Goal: Task Accomplishment & Management: Complete application form

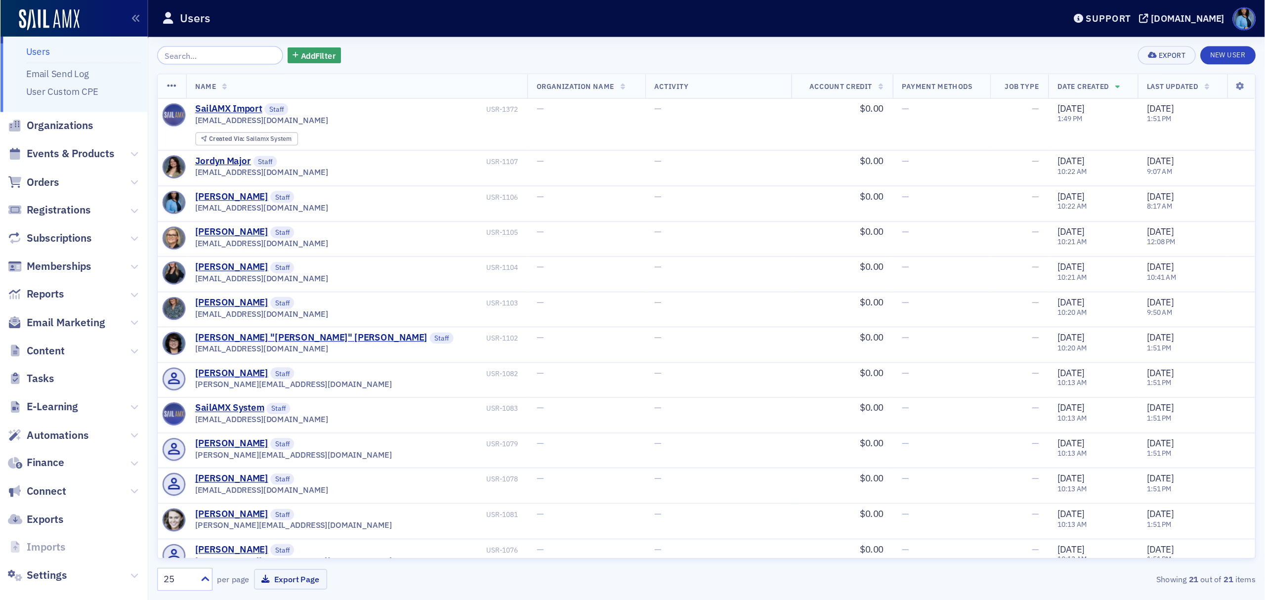
scroll to position [36, 0]
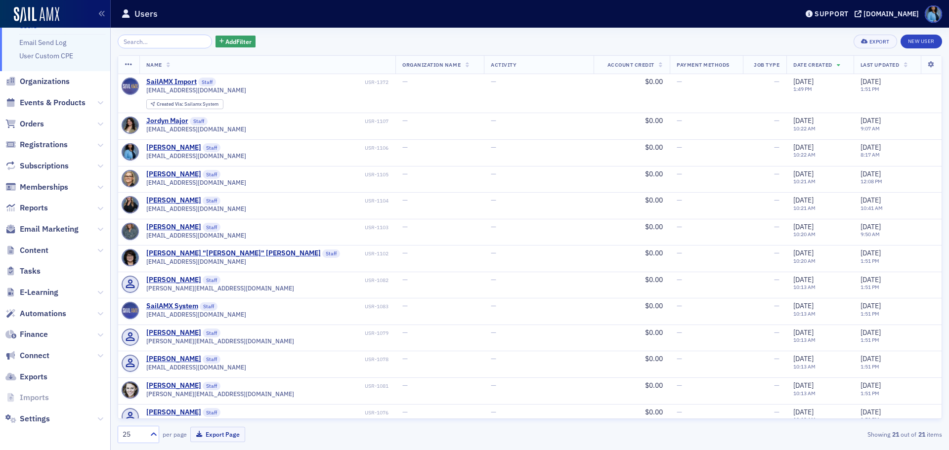
click at [97, 248] on icon at bounding box center [100, 251] width 6 height 6
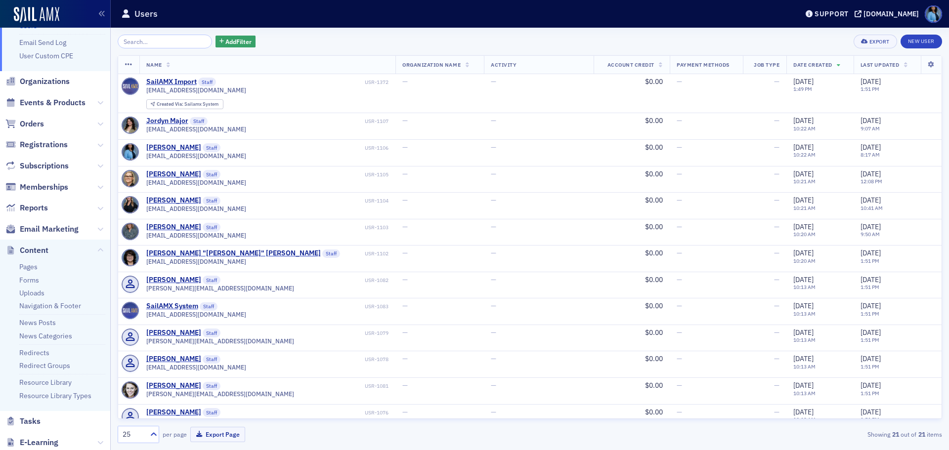
click at [29, 278] on link "Forms" at bounding box center [29, 280] width 20 height 9
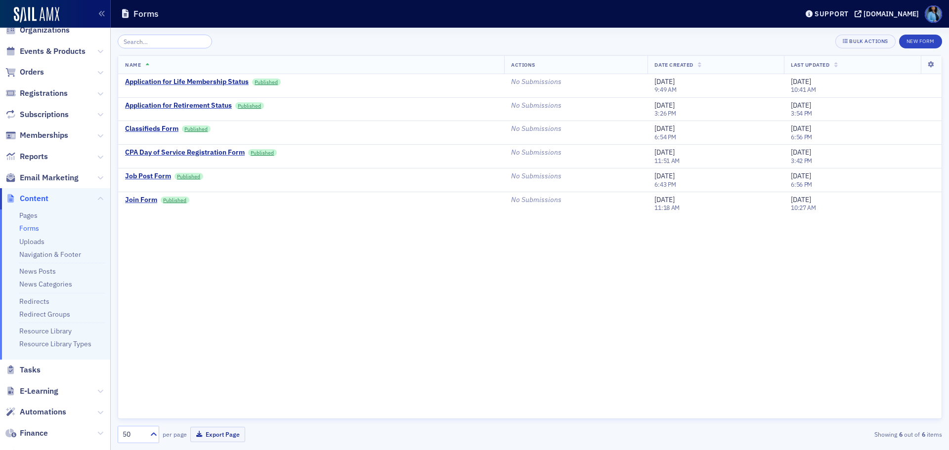
click at [891, 11] on div "[DOMAIN_NAME]" at bounding box center [890, 13] width 55 height 9
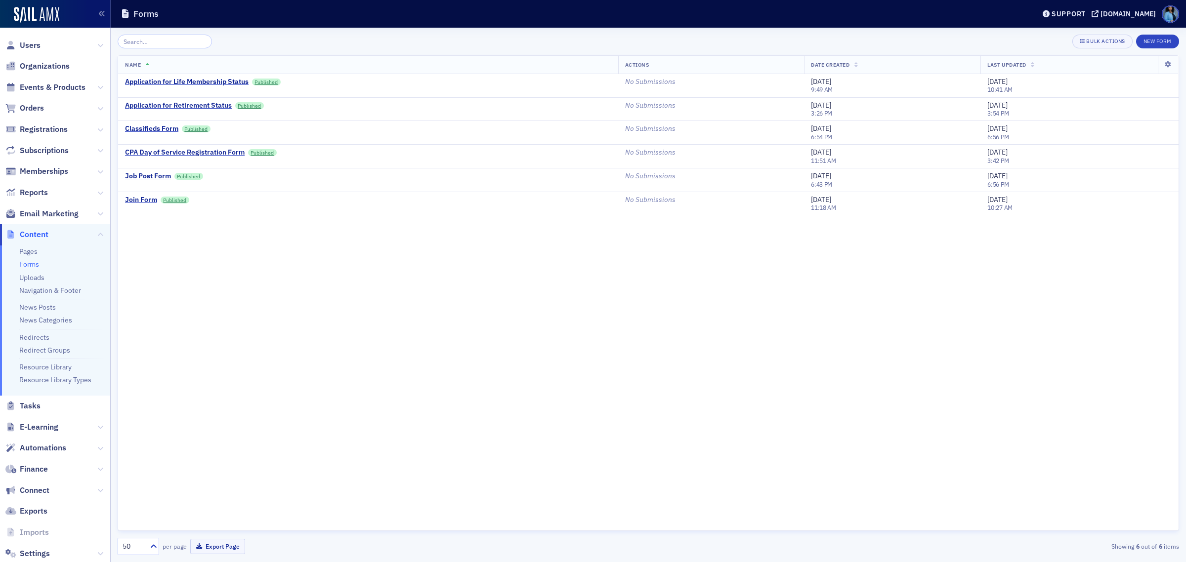
click at [184, 80] on div "Application for Life Membership Status" at bounding box center [187, 82] width 124 height 9
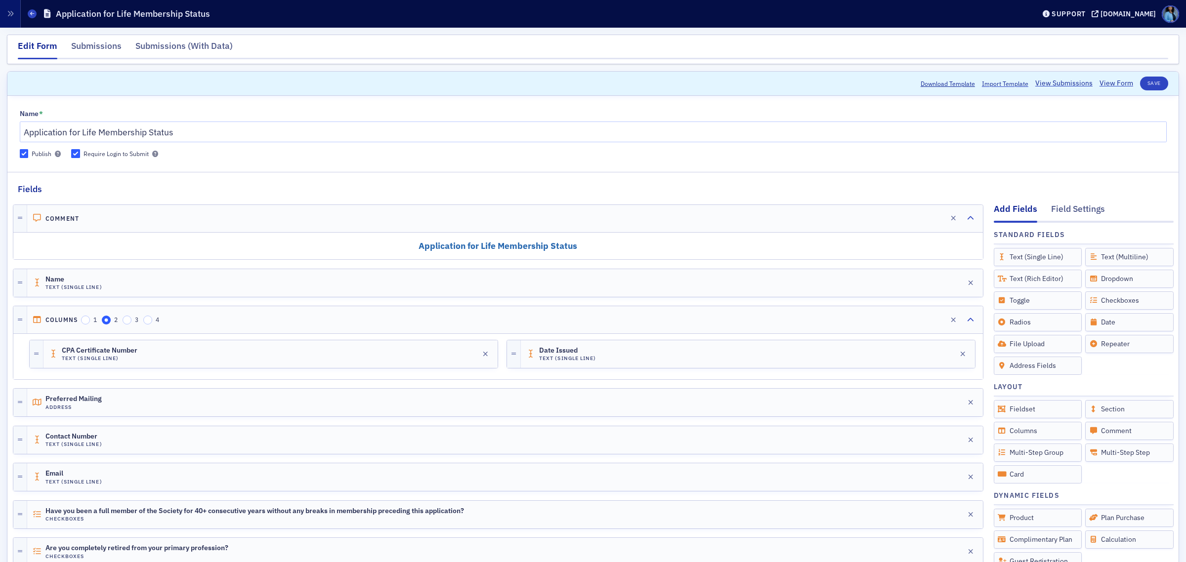
click at [35, 13] on span at bounding box center [32, 13] width 9 height 9
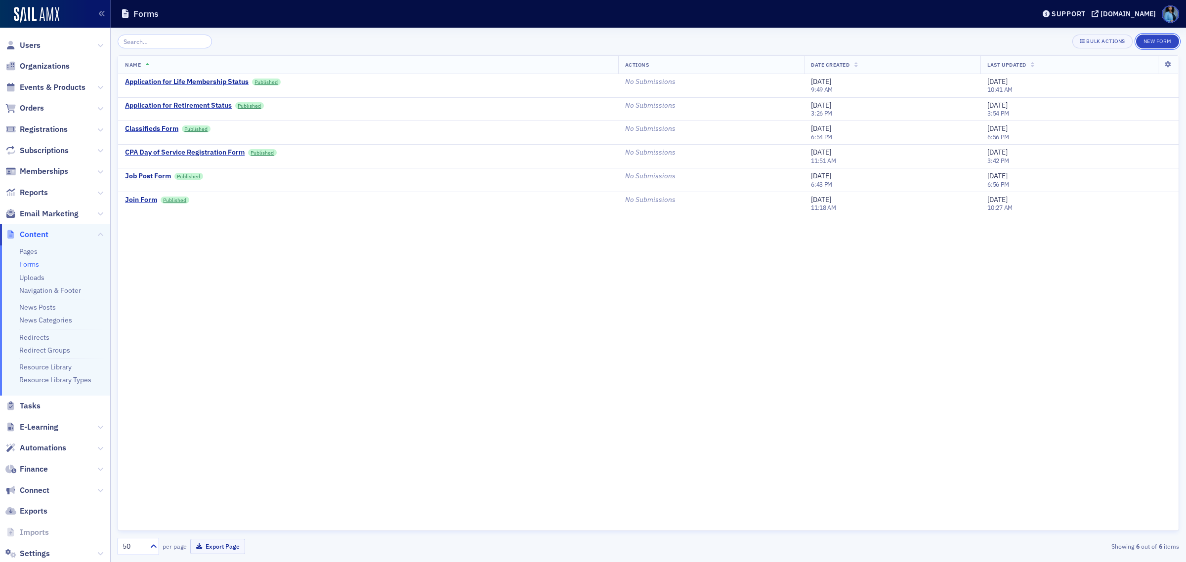
drag, startPoint x: 1167, startPoint y: 42, endPoint x: 1145, endPoint y: 58, distance: 27.2
click at [948, 42] on button "New Form" at bounding box center [1157, 42] width 43 height 14
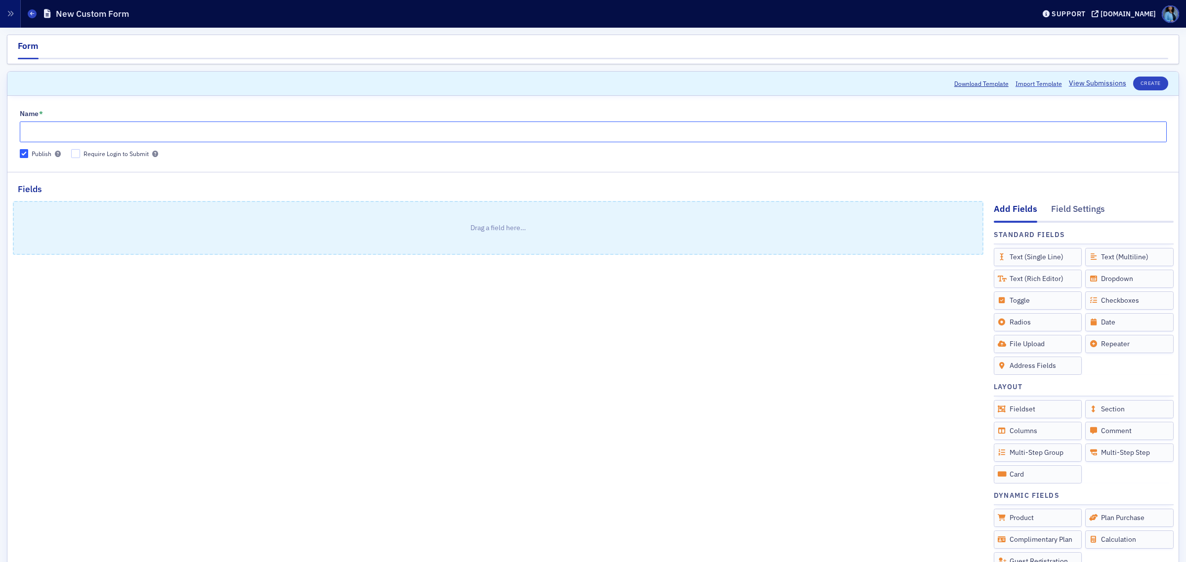
click at [107, 137] on input "Name *" at bounding box center [593, 132] width 1147 height 21
type input "ARCPA Award Nominations Form"
click at [75, 155] on input "Require Login to Submit" at bounding box center [75, 153] width 9 height 9
checkbox input "true"
click at [948, 83] on button "Create" at bounding box center [1150, 84] width 35 height 14
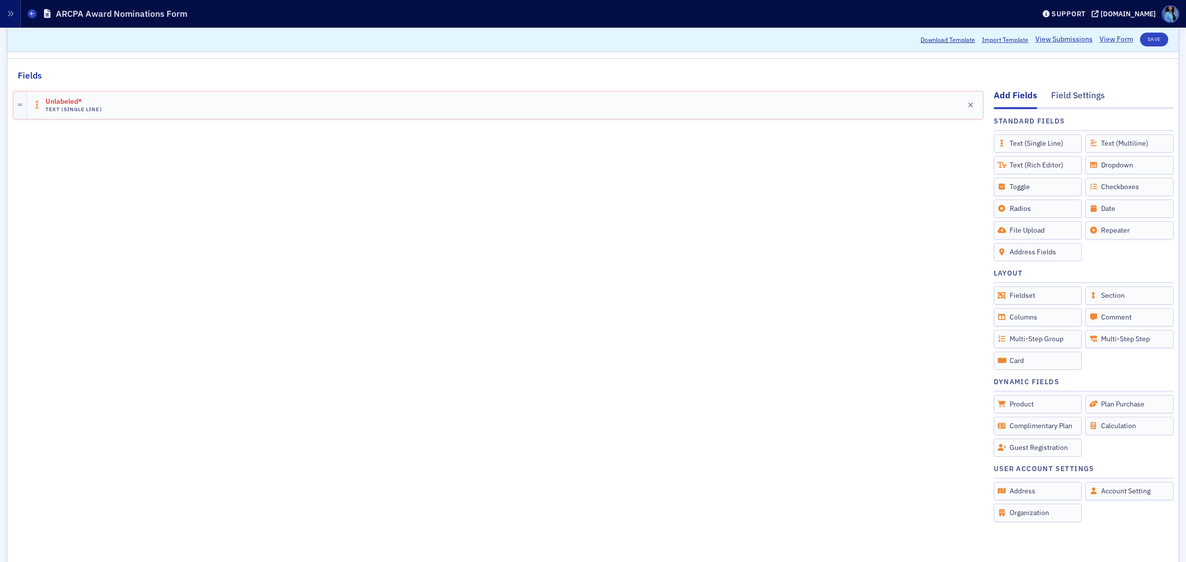
scroll to position [124, 0]
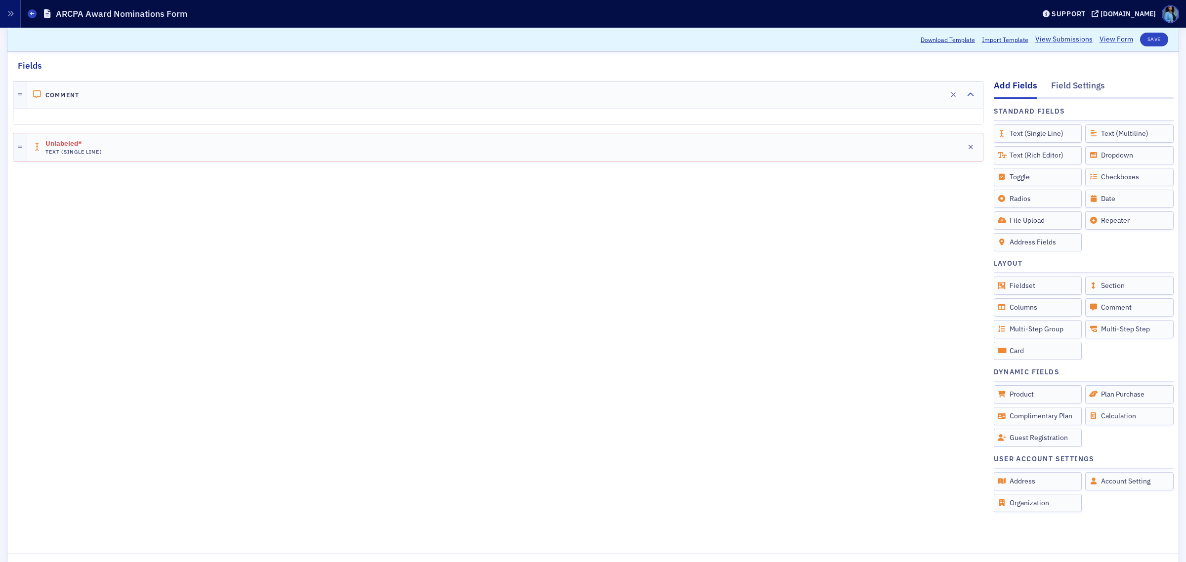
click at [164, 116] on div at bounding box center [498, 117] width 968 height 14
click at [922, 93] on icon "button" at bounding box center [925, 94] width 7 height 7
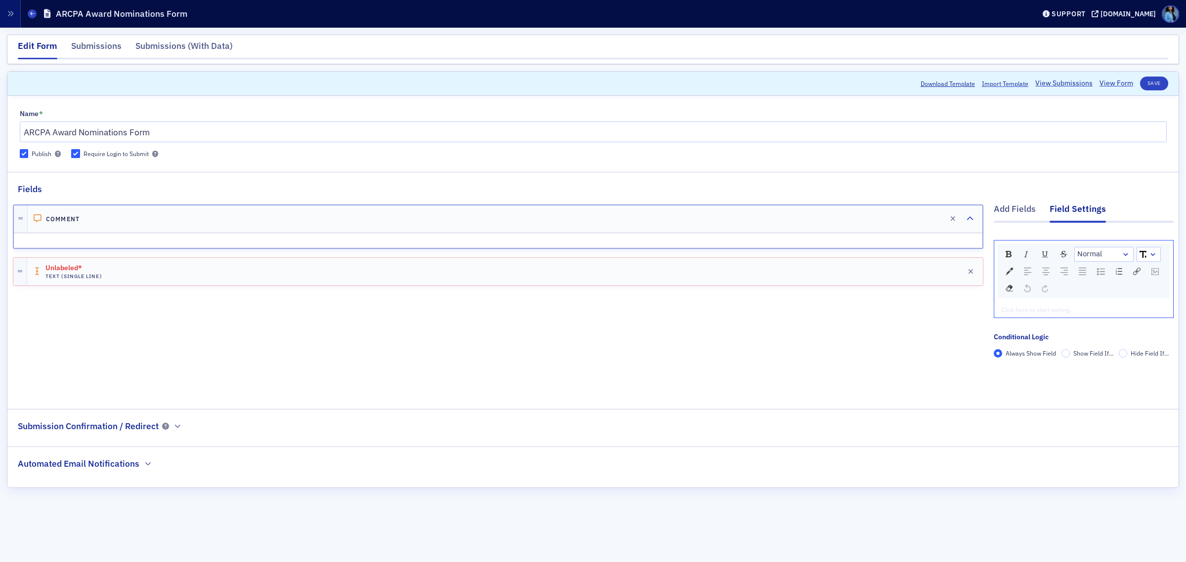
scroll to position [0, 0]
click at [948, 310] on div "rdw-editor" at bounding box center [1083, 309] width 165 height 9
drag, startPoint x: 1100, startPoint y: 310, endPoint x: 947, endPoint y: 306, distance: 152.7
click at [947, 307] on div "Add Fields Field Settings Normal ARCPA Awards Nomination Form Conditional Logic…" at bounding box center [593, 295] width 1161 height 199
copy span "ARCPA Awards Nomination Form"
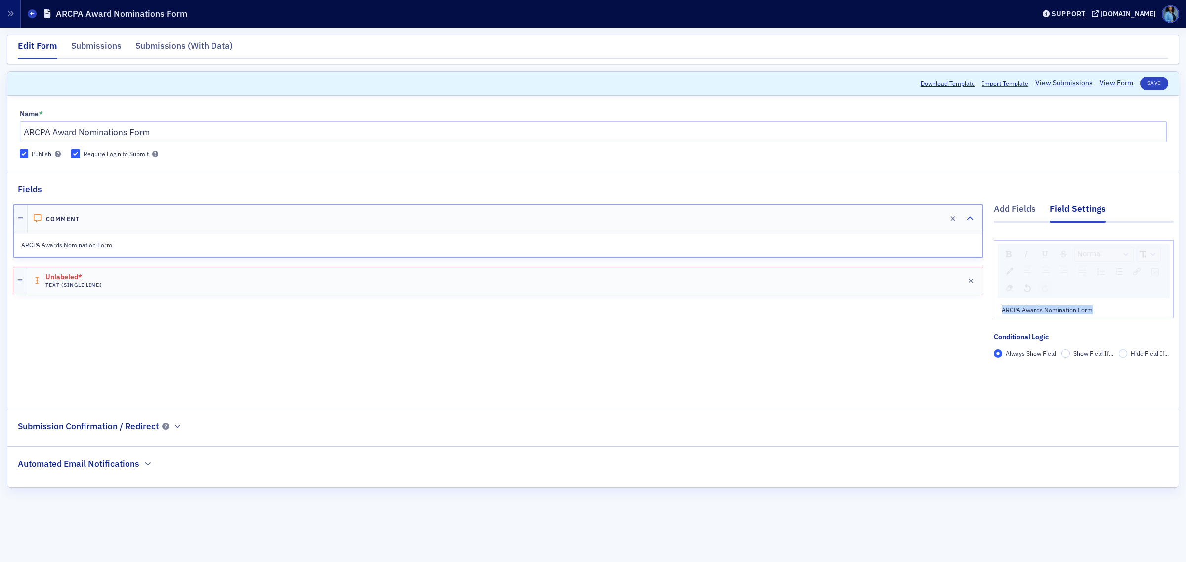
click at [948, 312] on div "ARCPA Awards Nomination Form" at bounding box center [1083, 309] width 165 height 9
click at [948, 253] on img "rdw-inline-control" at bounding box center [1008, 254] width 6 height 6
drag, startPoint x: 1093, startPoint y: 311, endPoint x: 984, endPoint y: 308, distance: 109.2
click at [948, 308] on div "Add Fields Field Settings Normal ARCPA Awards Nomination Form Conditional Logic…" at bounding box center [593, 295] width 1161 height 199
click at [948, 254] on img "rdw-inline-control" at bounding box center [1008, 254] width 6 height 6
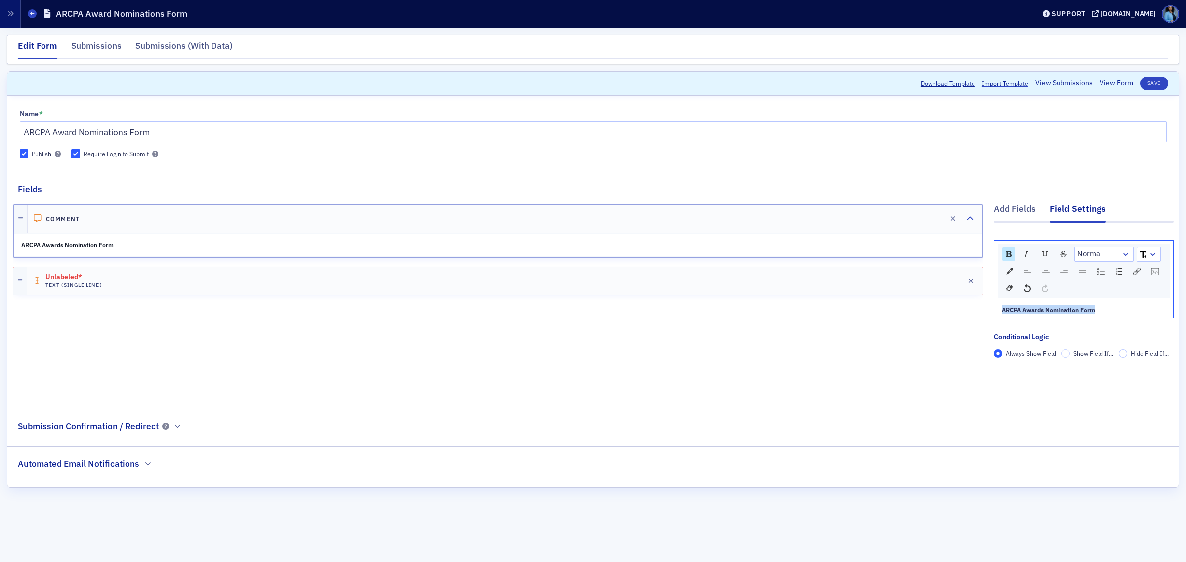
click at [948, 256] on div "rdw-dropdown" at bounding box center [1153, 254] width 8 height 10
click at [948, 255] on div "rdw-dropdown" at bounding box center [1153, 254] width 8 height 10
click at [948, 255] on div "rdw-dropdown" at bounding box center [1126, 254] width 8 height 10
click at [948, 312] on li "H3" at bounding box center [1103, 314] width 56 height 15
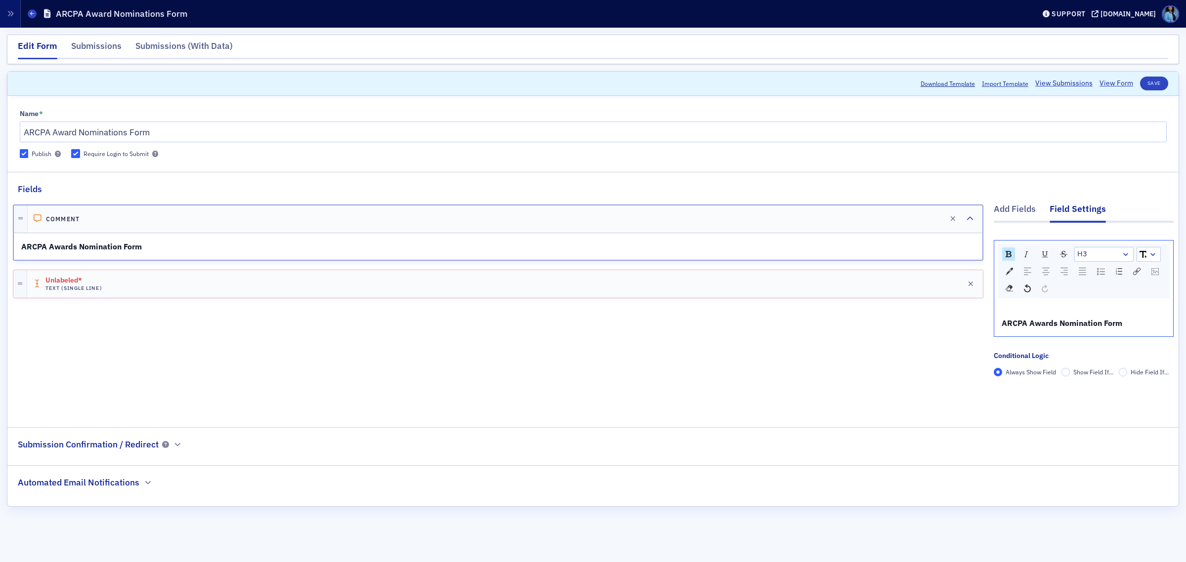
click at [948, 251] on div "rdw-dropdown" at bounding box center [1126, 254] width 8 height 10
click at [948, 301] on li "H2" at bounding box center [1103, 299] width 56 height 15
click at [948, 268] on img "rdw-textalign-control" at bounding box center [1045, 271] width 7 height 7
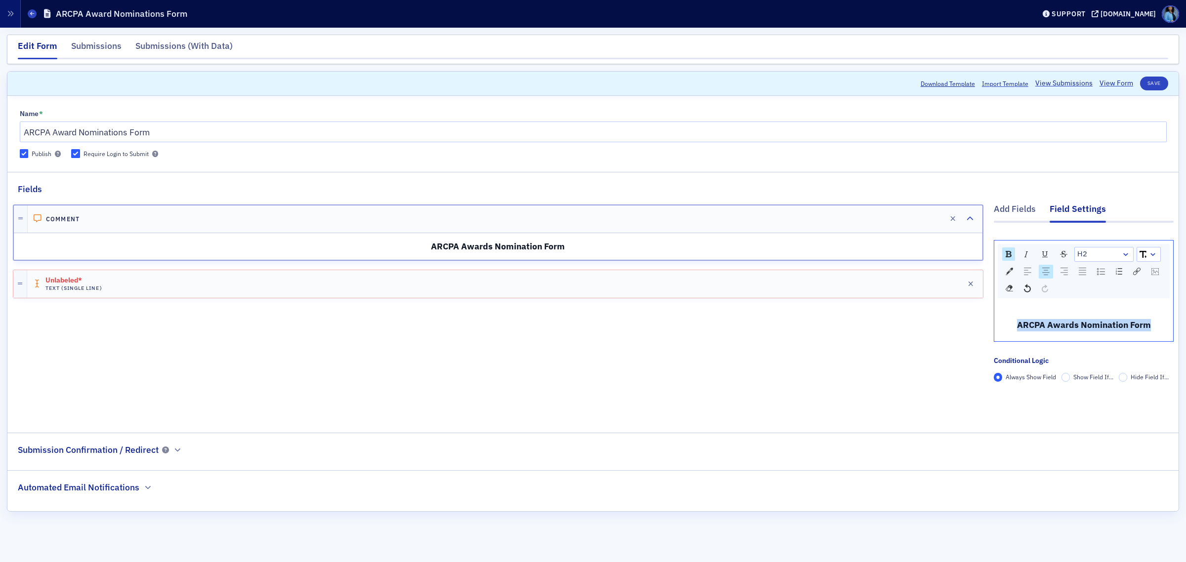
click at [948, 272] on img "rdw-color-picker" at bounding box center [1008, 271] width 7 height 7
click at [948, 317] on span "rdw-color-picker" at bounding box center [1072, 311] width 11 height 11
click at [396, 367] on div "Comment Edit ARCPA Awards Nomination Form Unlabeled* Text (Single Line) Edit" at bounding box center [498, 307] width 970 height 223
click at [948, 85] on button "Save" at bounding box center [1154, 84] width 28 height 14
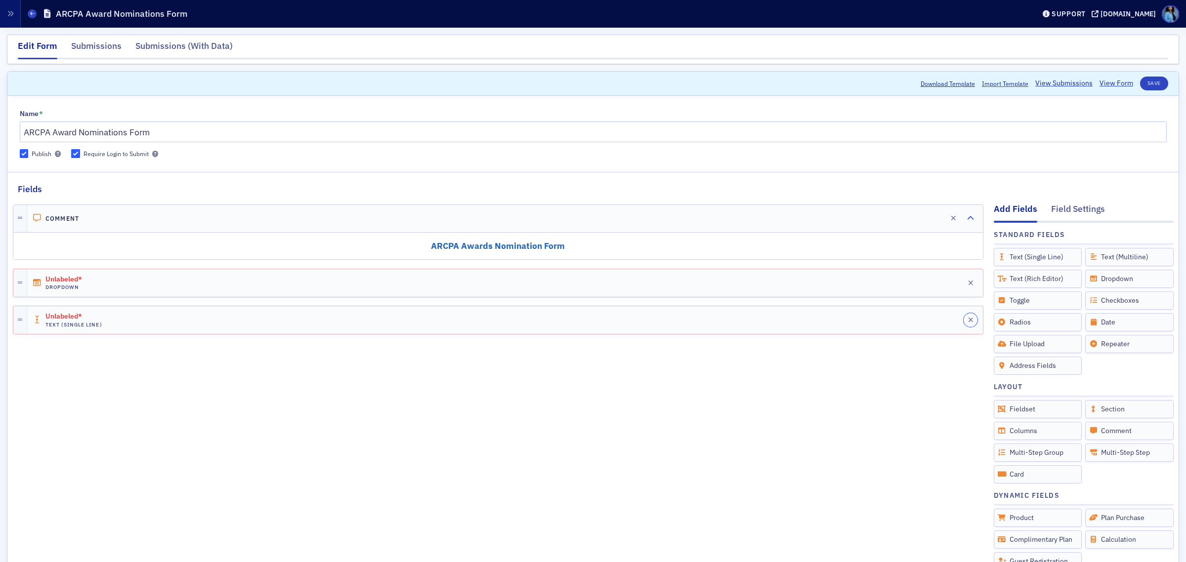
click at [948, 322] on icon "button" at bounding box center [970, 320] width 5 height 7
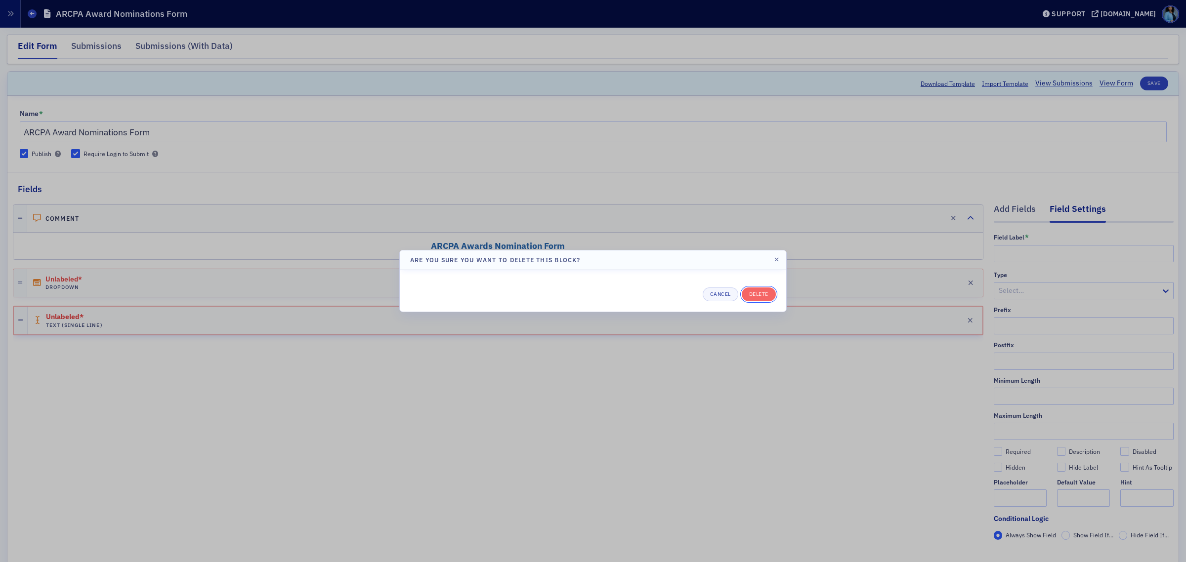
click at [762, 296] on button "Delete" at bounding box center [759, 295] width 34 height 14
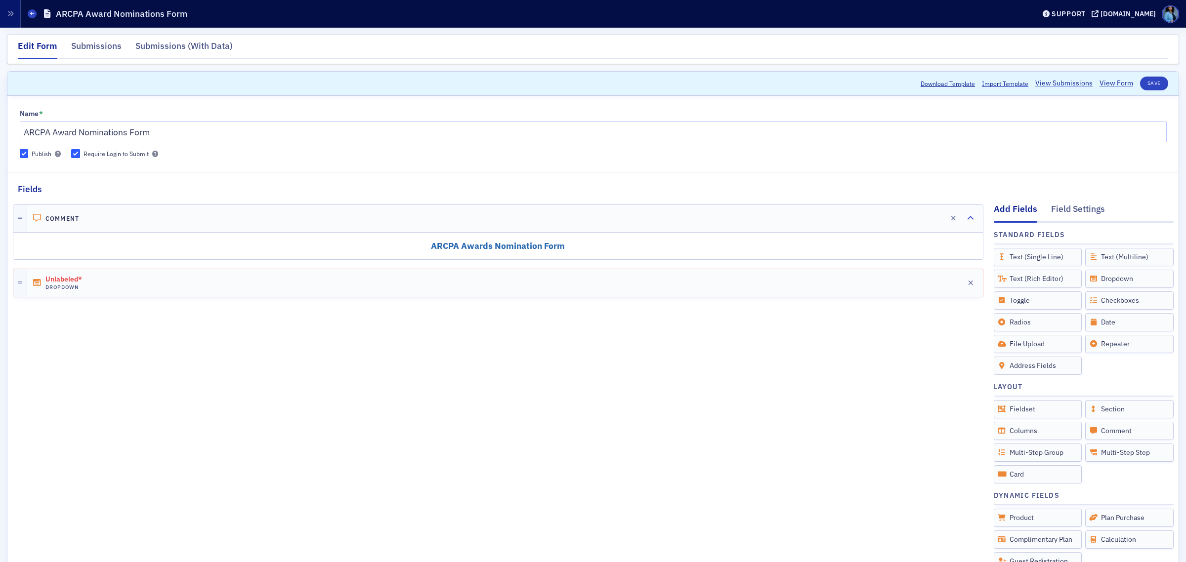
click at [104, 282] on div "Unlabeled* Dropdown Edit" at bounding box center [505, 283] width 956 height 28
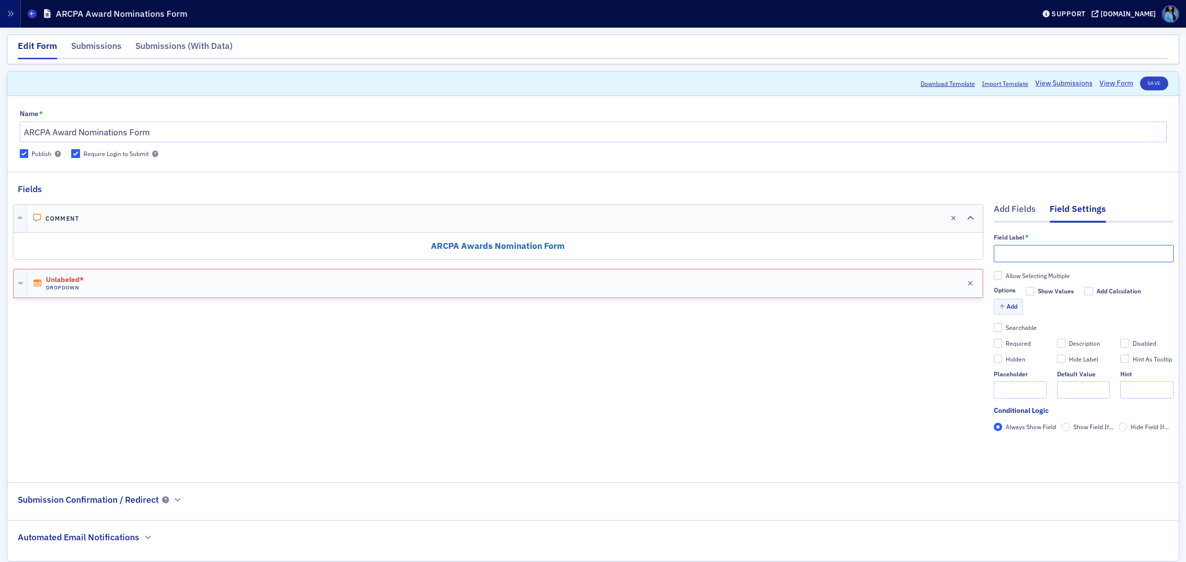
click at [948, 255] on input "text" at bounding box center [1084, 253] width 180 height 17
type input "Name of the Award"
click at [948, 302] on button "Add" at bounding box center [1009, 306] width 30 height 15
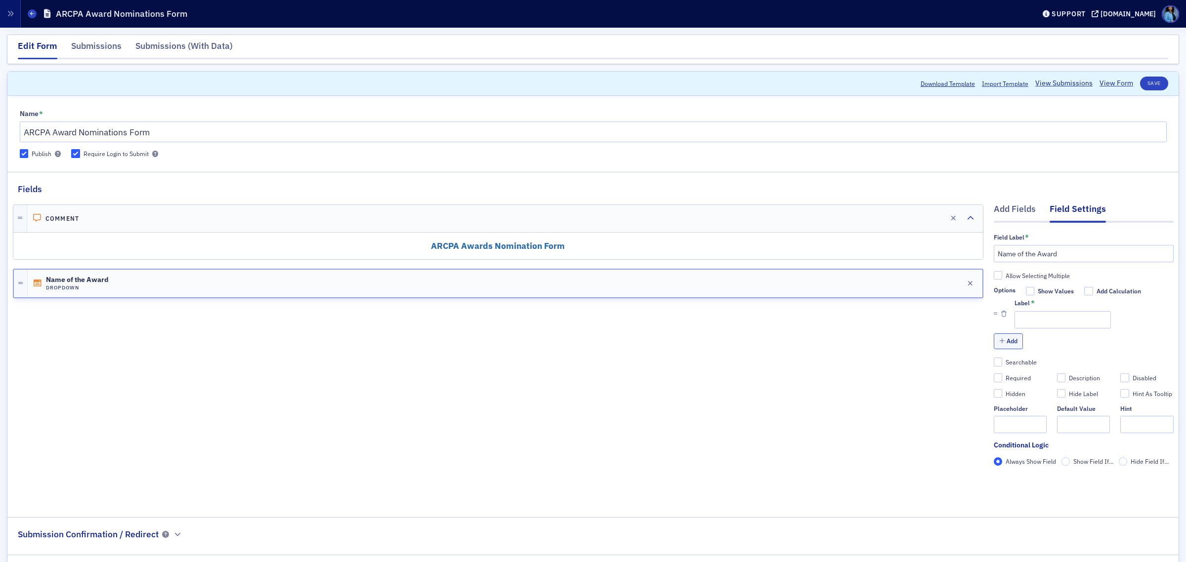
click at [948, 335] on button "Add" at bounding box center [1009, 340] width 30 height 15
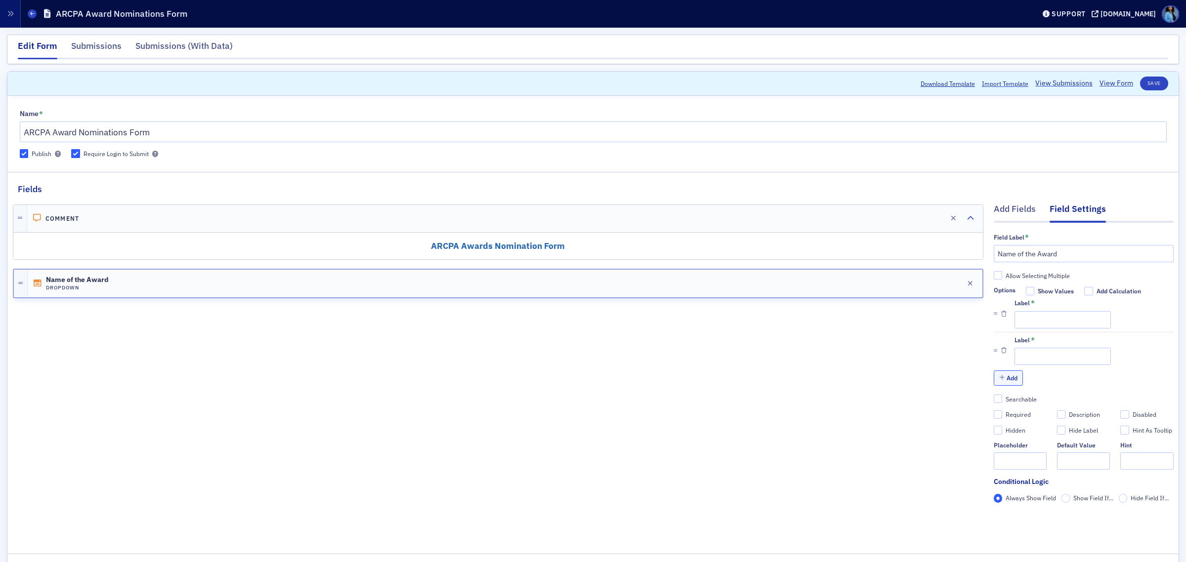
click at [948, 379] on button "Add" at bounding box center [1009, 378] width 30 height 15
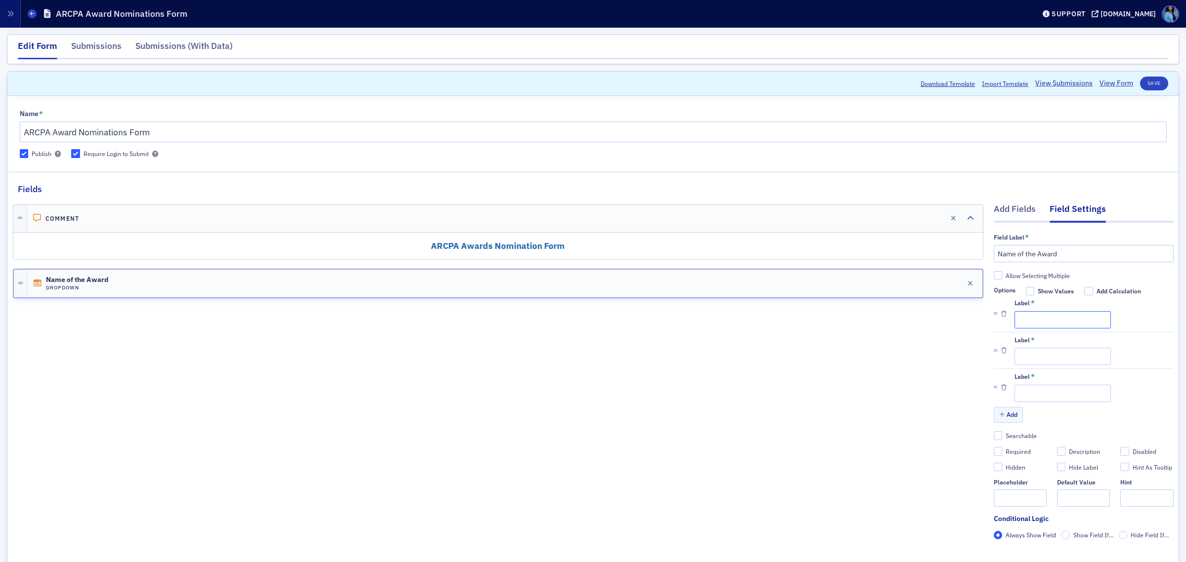
click at [948, 320] on input "Label *" at bounding box center [1062, 319] width 96 height 17
paste input "Distinguished Achievement in Accounting Education"
type input "Distinguished Achievement in Accounting Education"
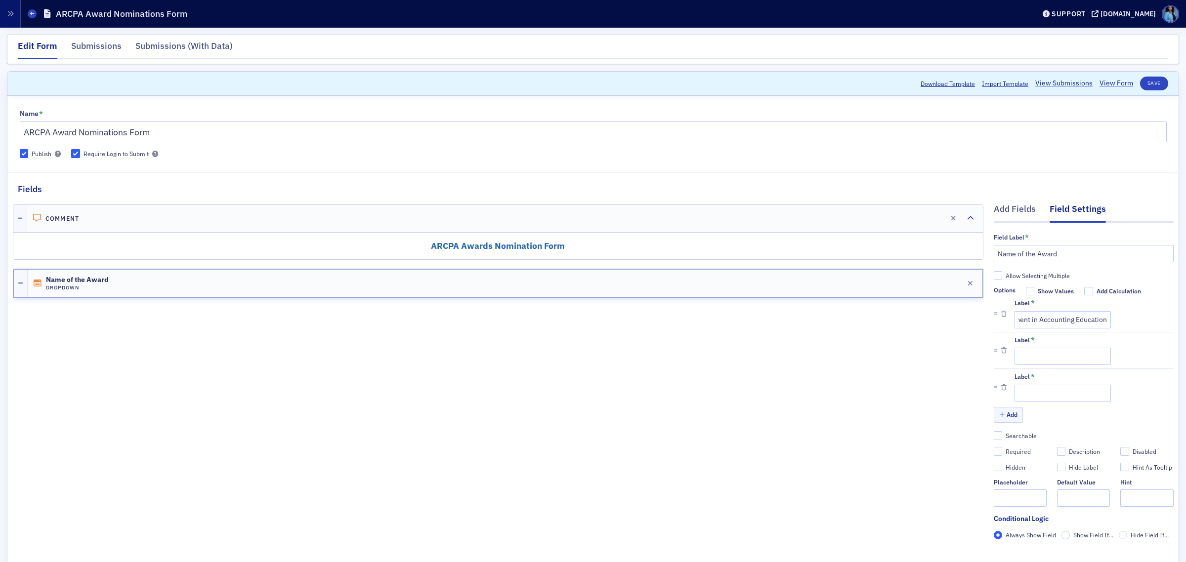
scroll to position [0, 0]
click at [948, 352] on input "Label *" at bounding box center [1062, 356] width 96 height 17
paste input "Outstanding CPA in Business & Industry"
type input "Outstanding CPA in Business & Industry"
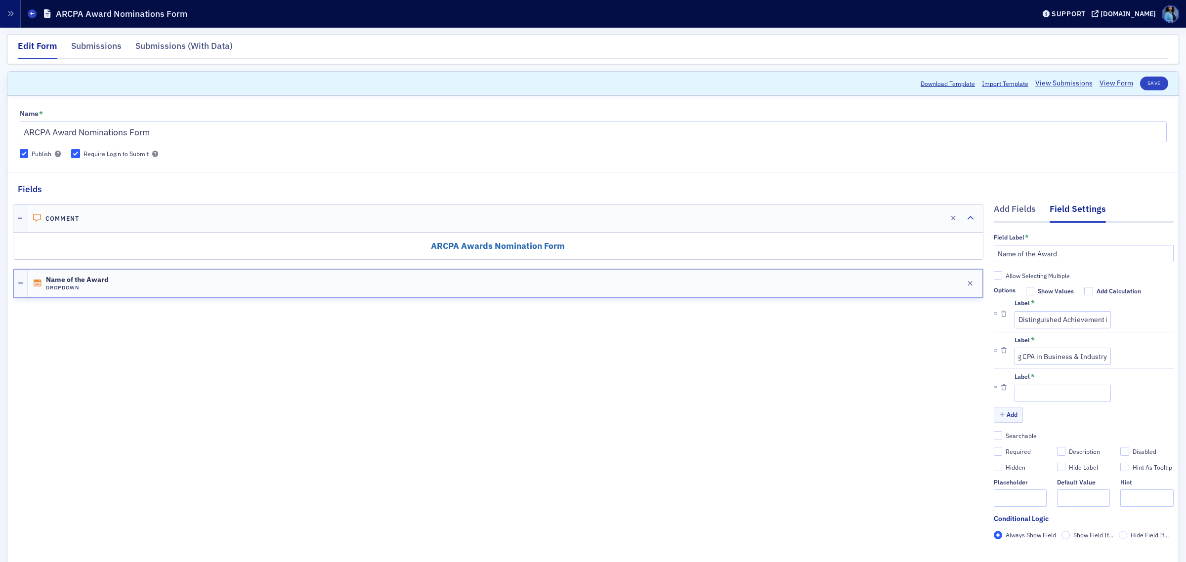
scroll to position [0, 0]
click at [948, 394] on input "Label *" at bounding box center [1062, 393] width 96 height 17
paste input "Outstanding CPA in Government"
type input "Outstanding CPA in Government"
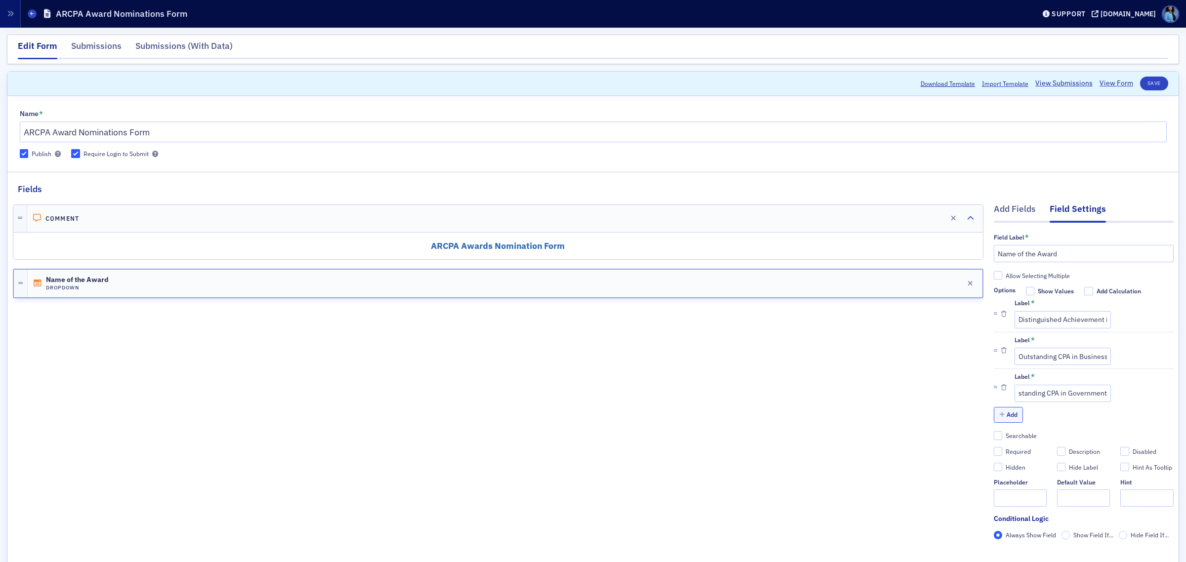
click at [948, 419] on button "Add" at bounding box center [1009, 414] width 30 height 15
click at [948, 431] on input "Label *" at bounding box center [1062, 429] width 96 height 17
paste input "Outstanding Emerging CPA"
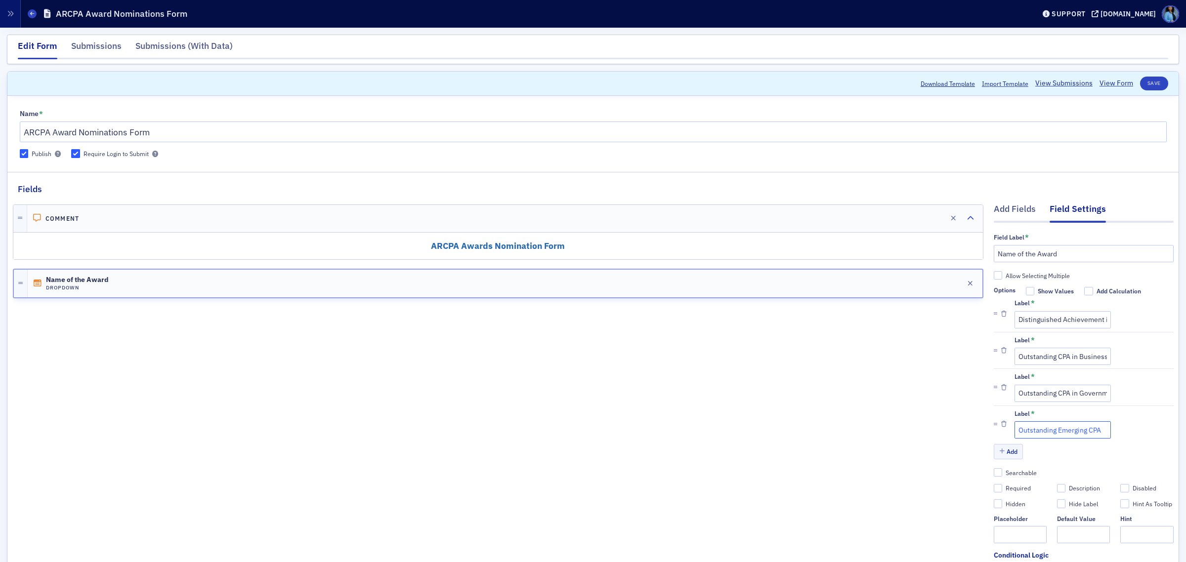
scroll to position [0, 4]
type input "Outstanding Emerging CPA"
click at [948, 448] on button "Add" at bounding box center [1009, 451] width 30 height 15
click at [948, 450] on button "Add" at bounding box center [1009, 488] width 30 height 15
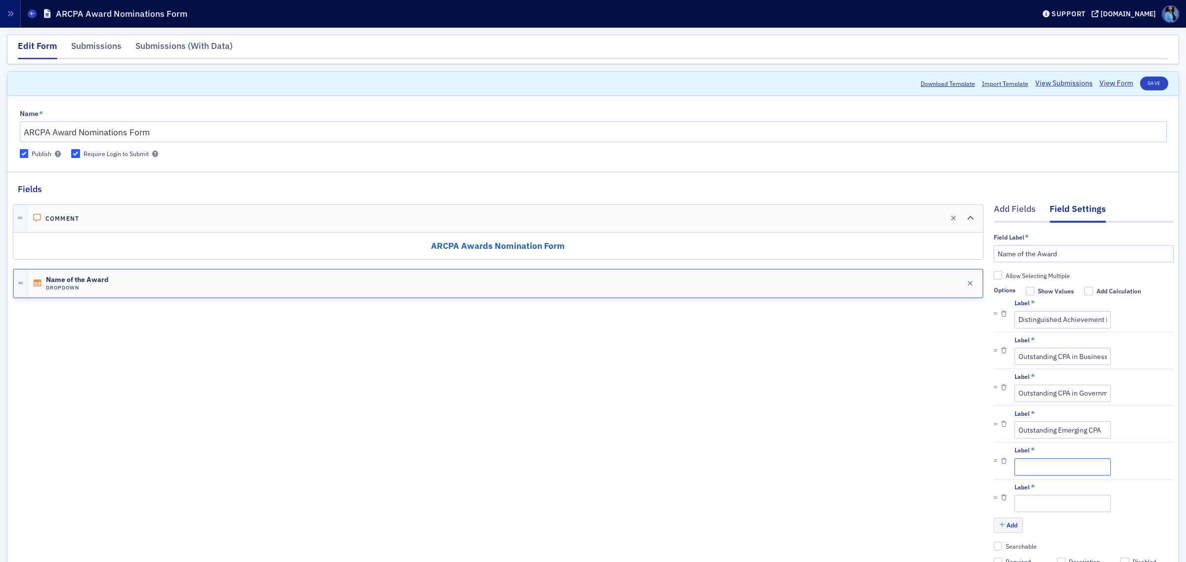
click at [948, 450] on input "Label *" at bounding box center [1062, 466] width 96 height 17
paste input "Public Service for Firms"
type input "Public Service for Firms"
click at [948, 450] on input "Label *" at bounding box center [1062, 503] width 96 height 17
paste input "Public Service/Individual"
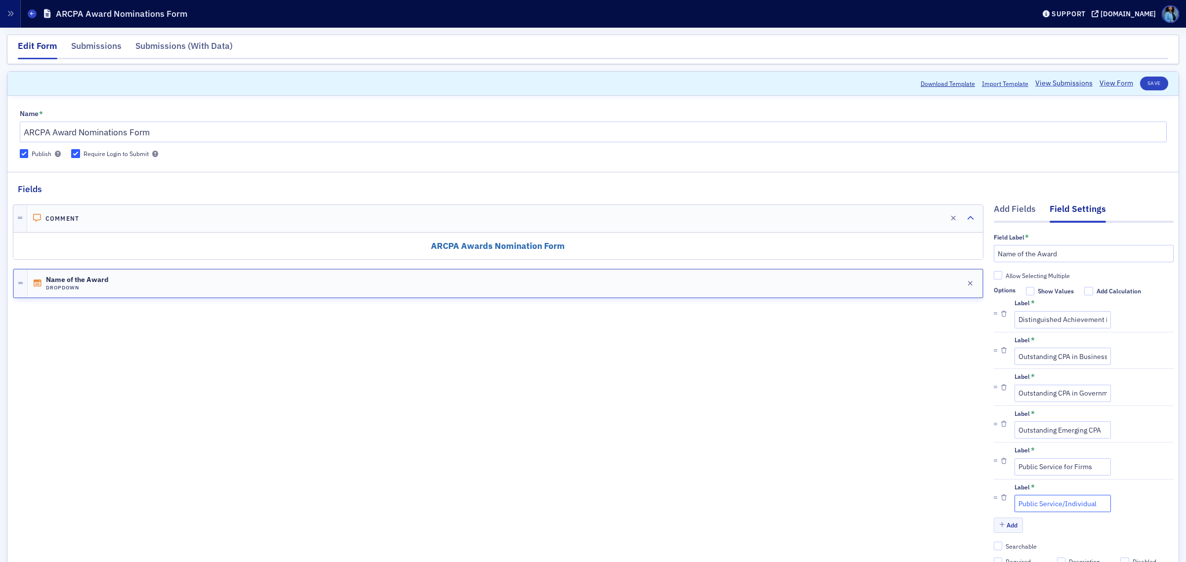
type input "Public Service/Individual"
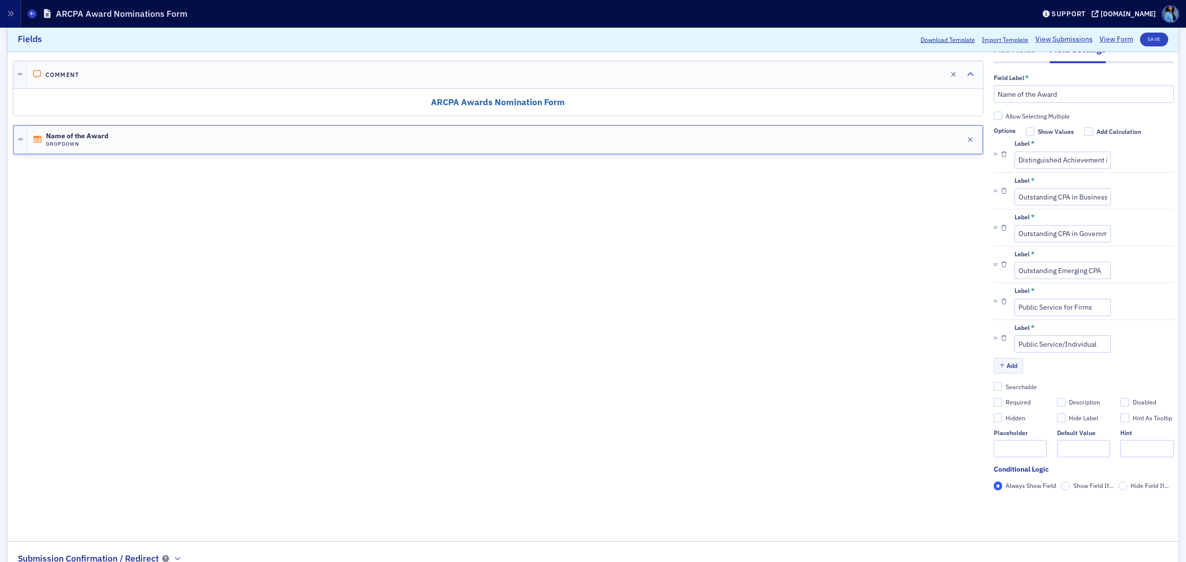
scroll to position [185, 0]
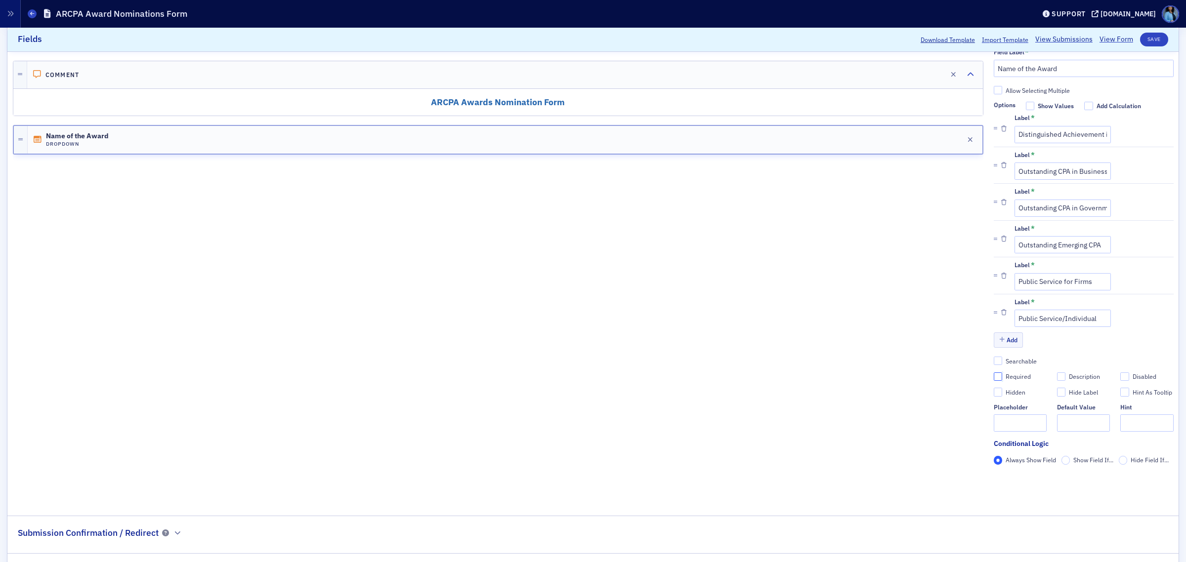
click at [948, 377] on input "Required" at bounding box center [998, 377] width 9 height 9
checkbox input "true"
type input "required"
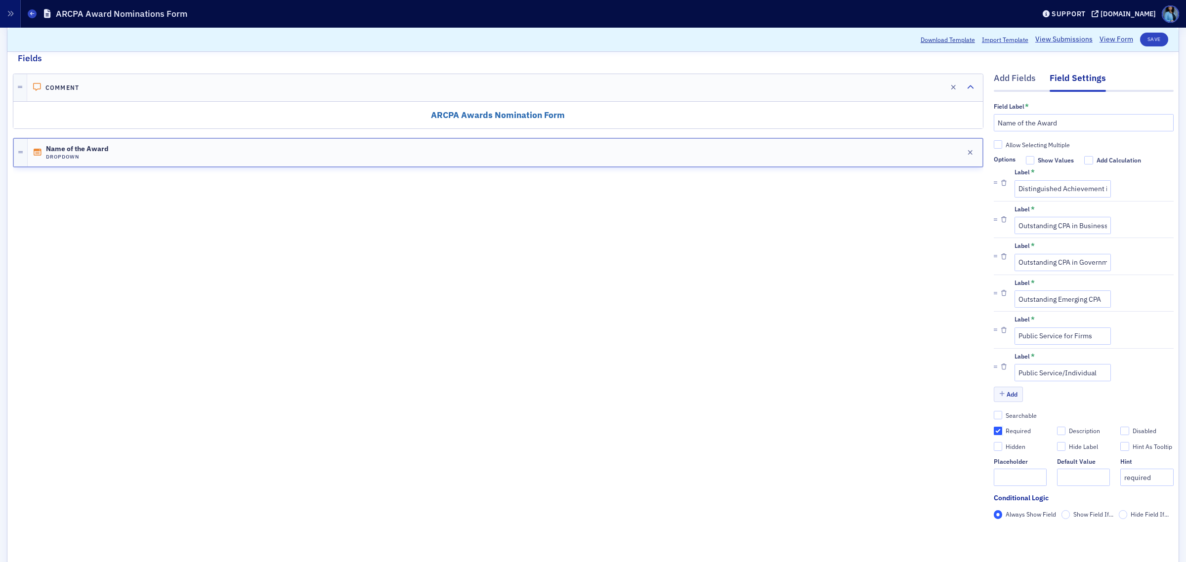
scroll to position [0, 0]
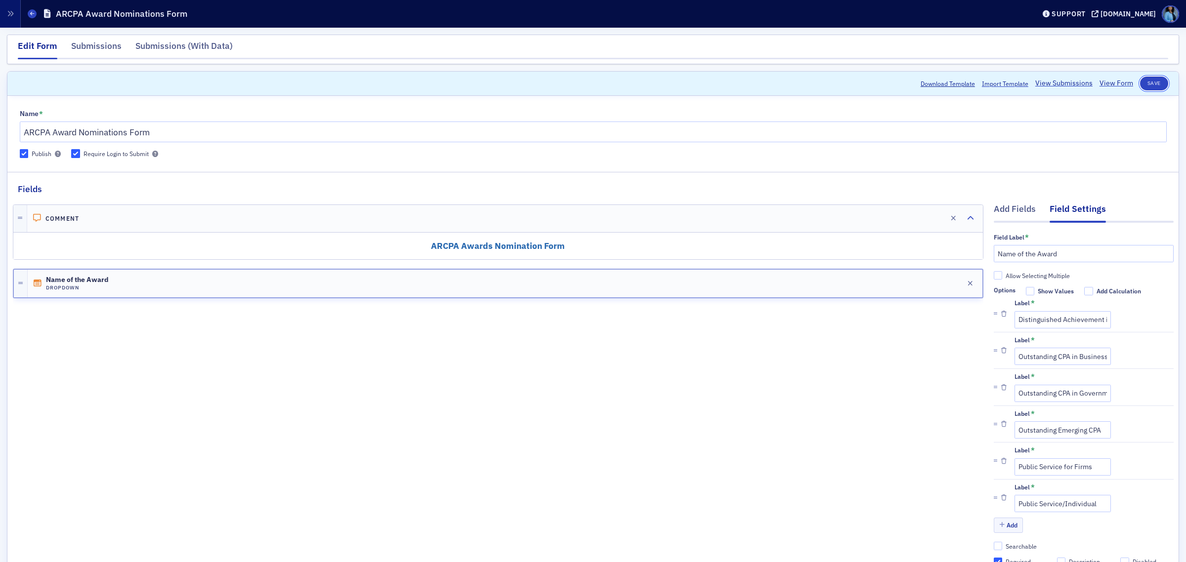
click at [948, 87] on button "Save" at bounding box center [1154, 84] width 28 height 14
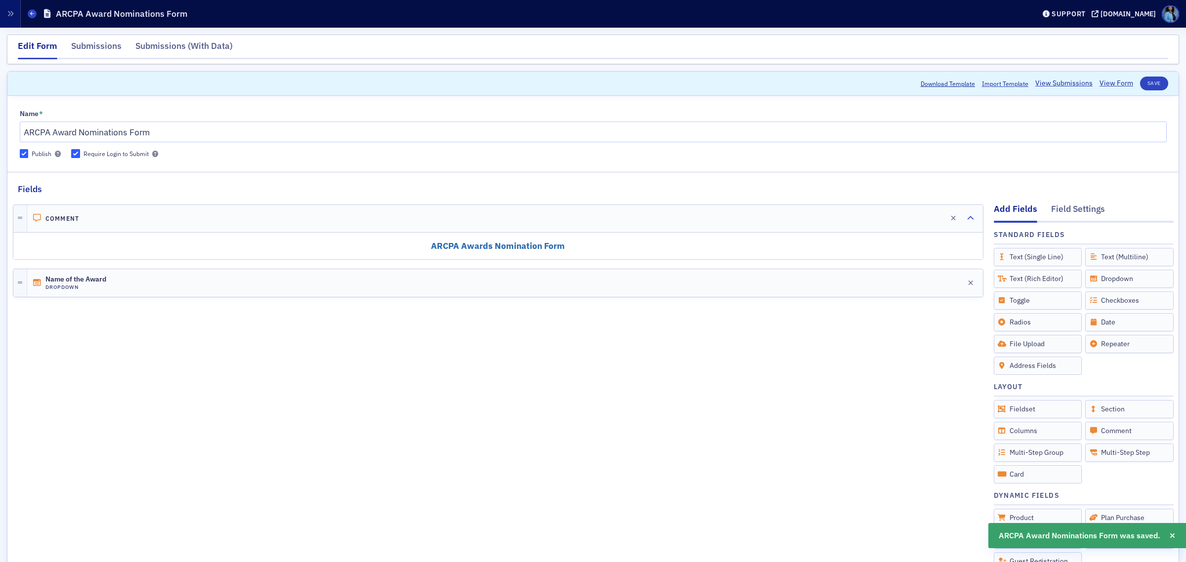
click at [948, 82] on link "View Form" at bounding box center [1116, 83] width 34 height 10
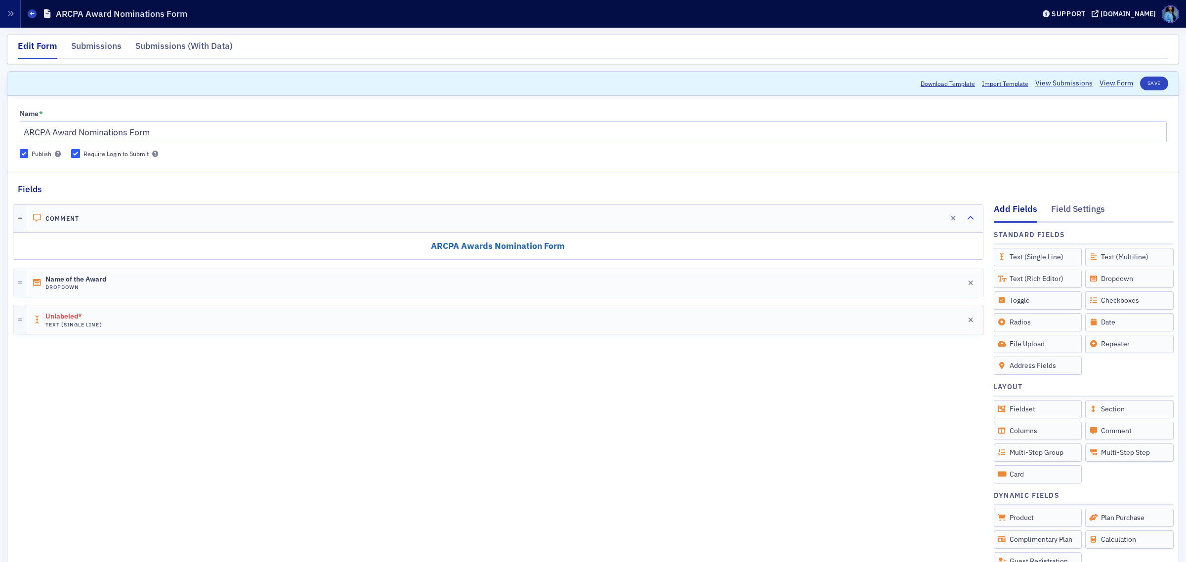
click at [861, 326] on div "Unlabeled* Text (Single Line) Edit" at bounding box center [505, 320] width 956 height 28
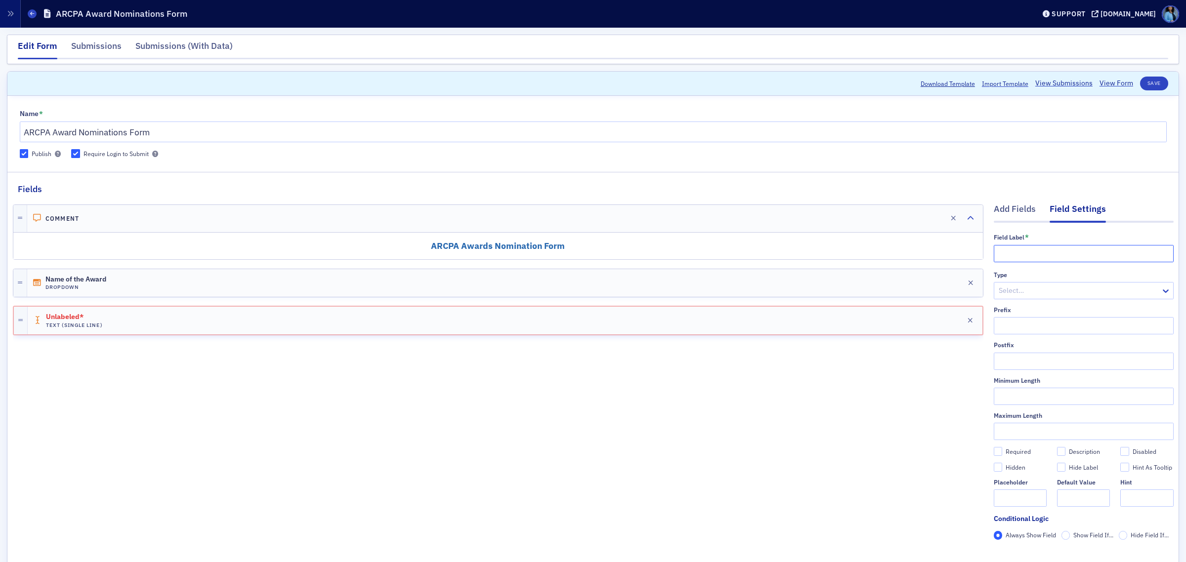
click at [948, 255] on input "text" at bounding box center [1084, 253] width 180 height 17
type input "Nominee"
click at [948, 295] on div at bounding box center [1078, 291] width 162 height 12
click at [948, 301] on div "Email Number Password Telephone URL" at bounding box center [1074, 349] width 180 height 96
click at [948, 292] on div at bounding box center [1078, 291] width 162 height 12
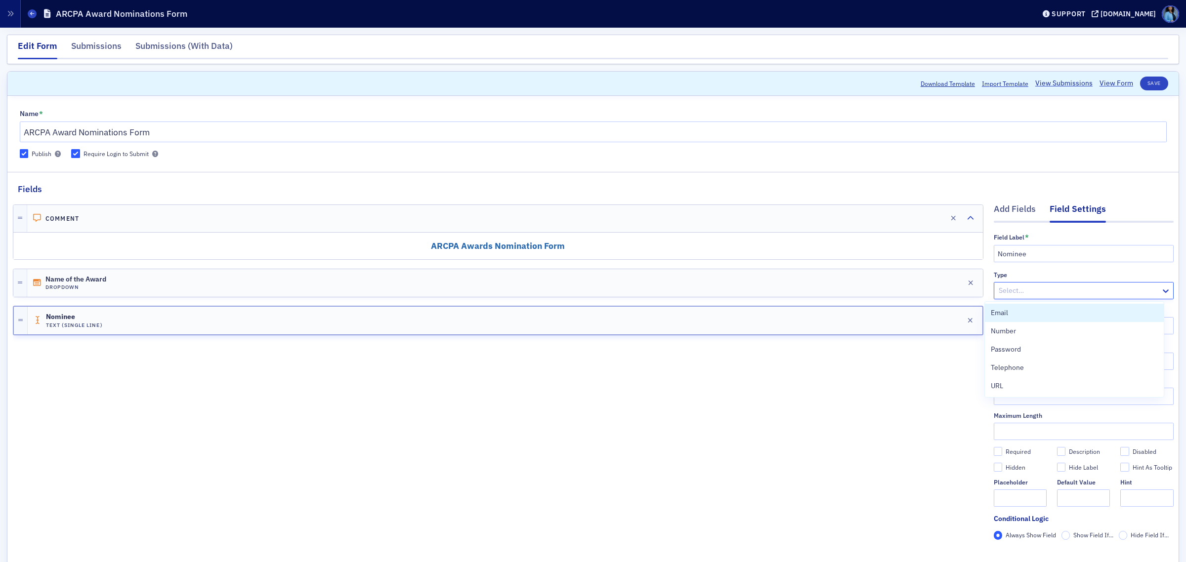
click at [948, 290] on div at bounding box center [1078, 291] width 162 height 12
click at [948, 292] on div at bounding box center [1078, 291] width 162 height 12
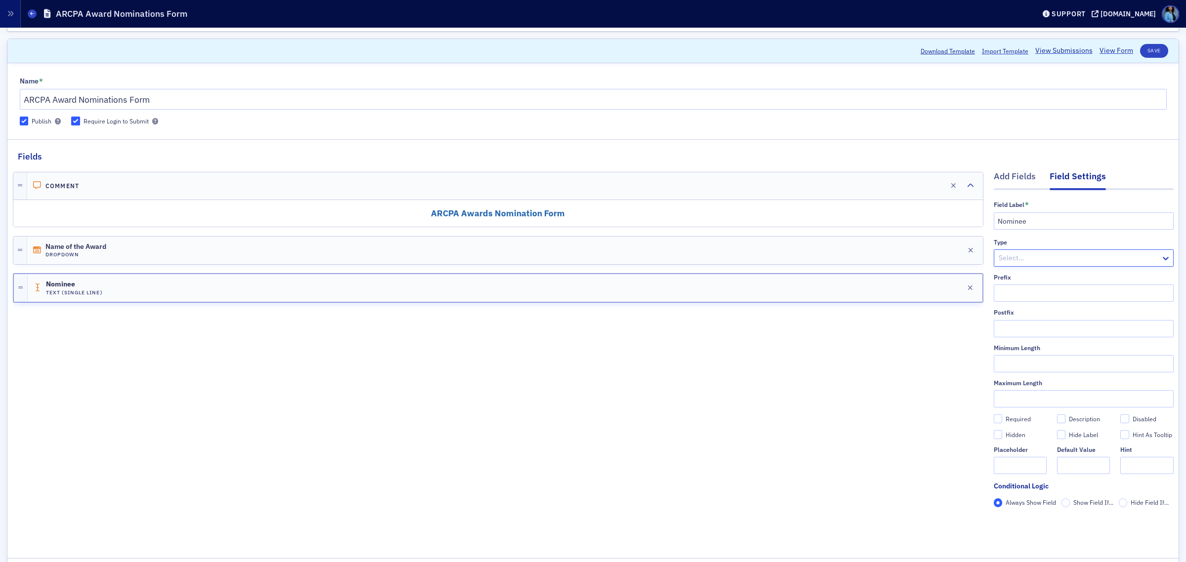
scroll to position [62, 0]
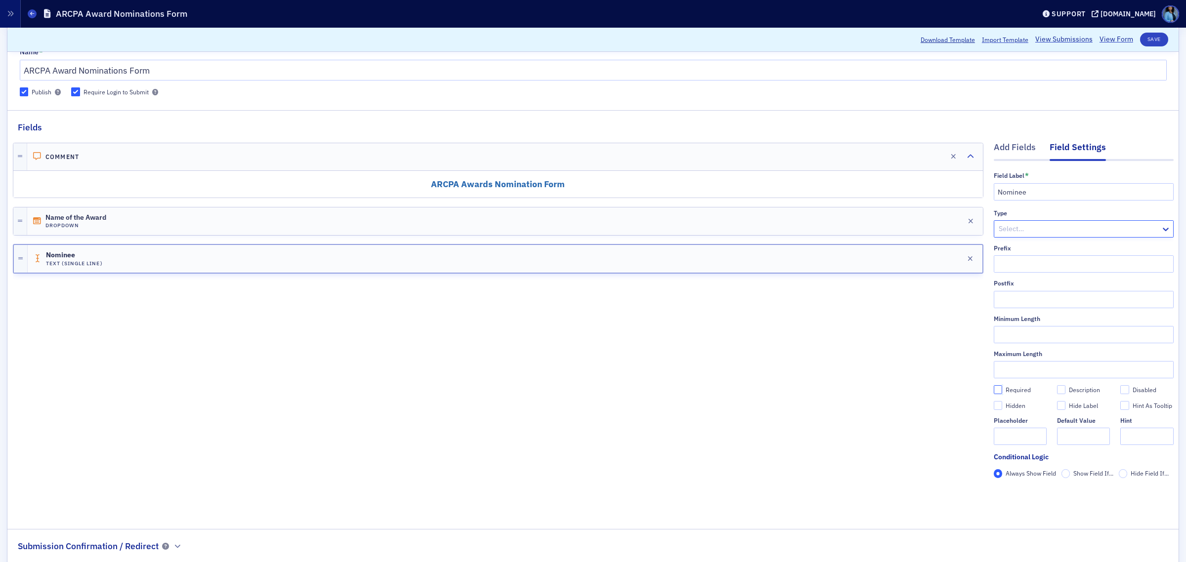
click at [948, 391] on input "Required" at bounding box center [998, 389] width 9 height 9
checkbox input "true"
type input "required"
click at [874, 327] on div "Comment Edit ARCPA Awards Nomination Form Name of the Award Dropdown Edit Nomin…" at bounding box center [498, 324] width 970 height 381
click at [948, 155] on div "Add Fields" at bounding box center [1015, 150] width 42 height 18
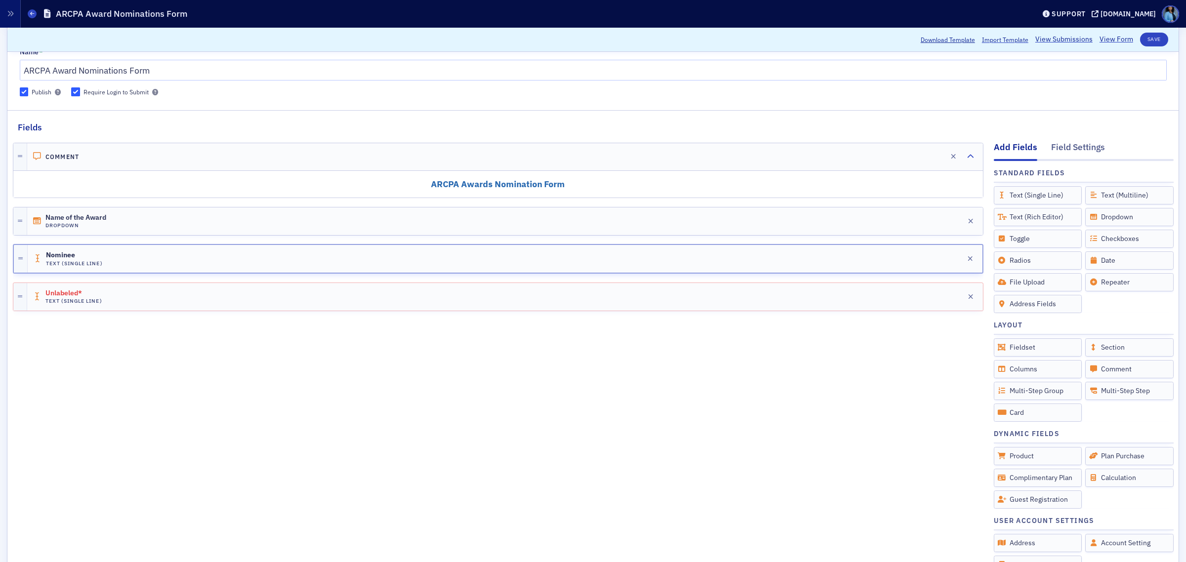
click at [816, 294] on div "Unlabeled* Text (Single Line) Edit" at bounding box center [505, 297] width 956 height 28
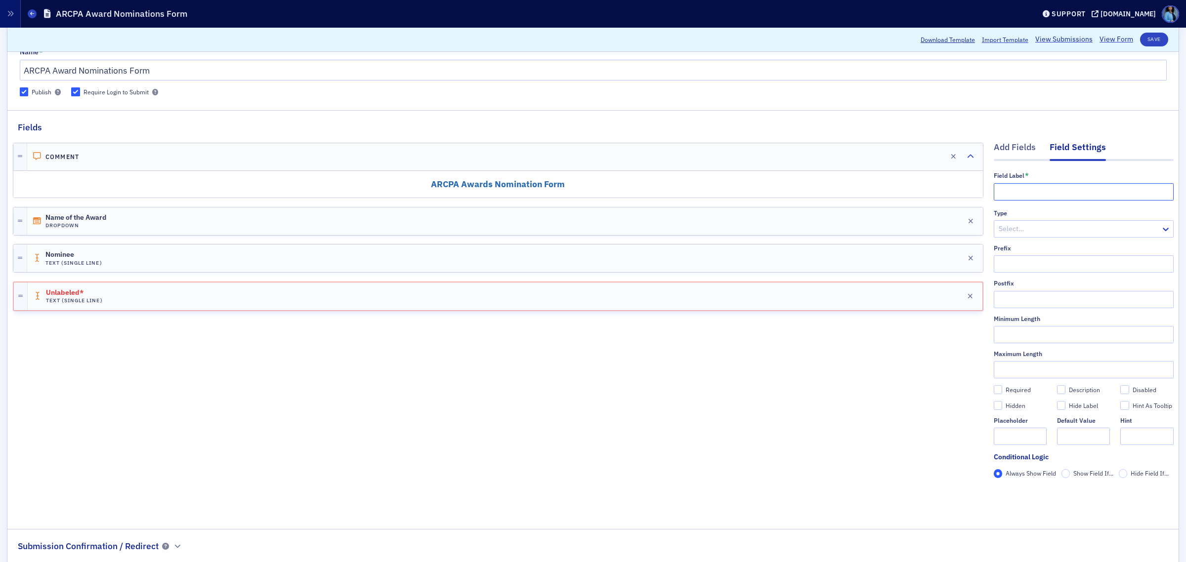
click at [948, 192] on input "text" at bounding box center [1084, 191] width 180 height 17
type input "Firm/Company of Nominee"
click at [948, 392] on input "Required" at bounding box center [998, 389] width 9 height 9
checkbox input "true"
type input "required"
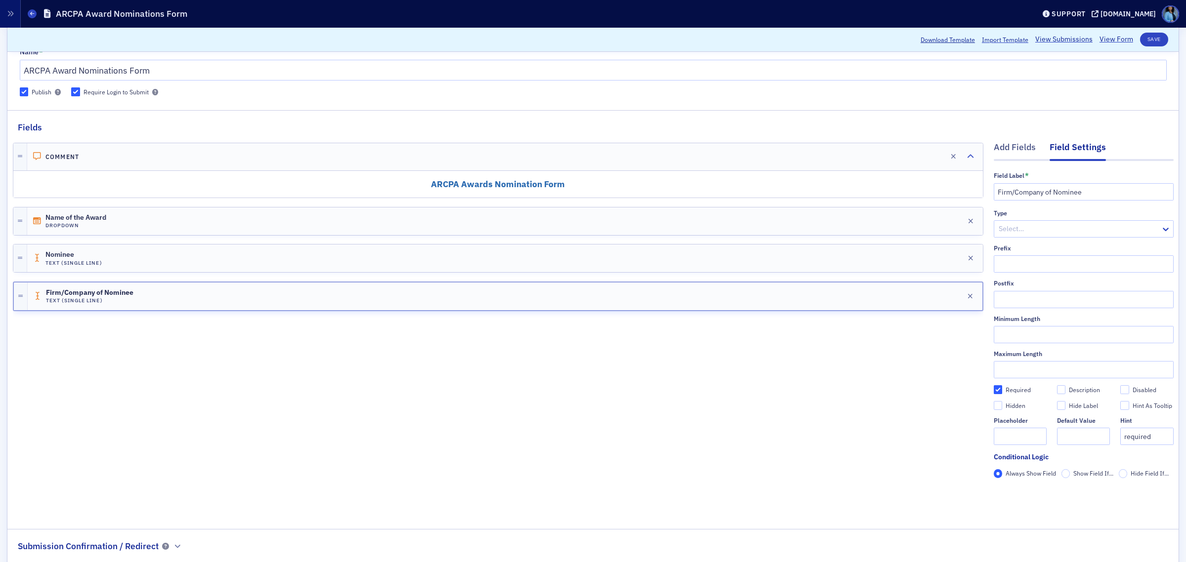
click at [948, 151] on div "Add Fields" at bounding box center [1015, 150] width 42 height 18
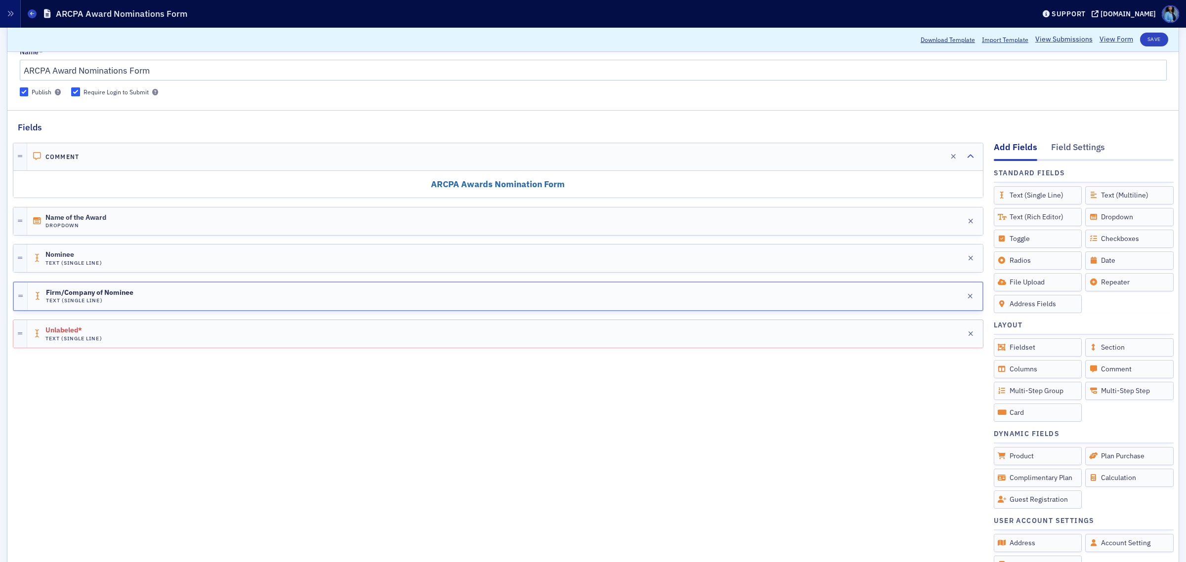
click at [939, 332] on icon "button" at bounding box center [942, 334] width 7 height 7
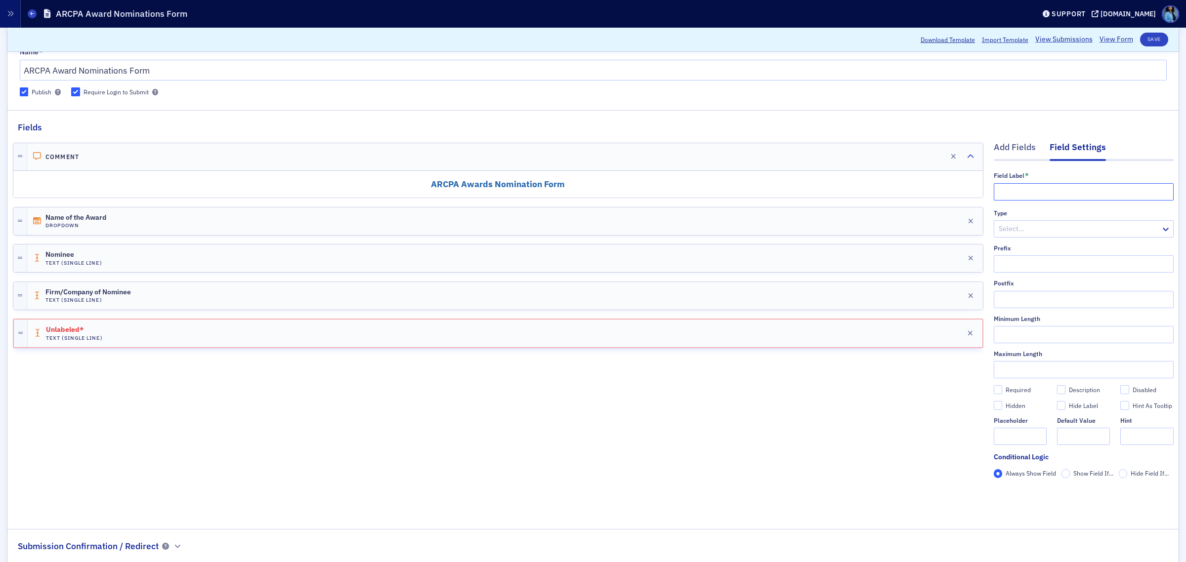
click at [948, 189] on input "text" at bounding box center [1084, 191] width 180 height 17
type input "Your Name"
click at [948, 392] on input "Required" at bounding box center [998, 389] width 9 height 9
checkbox input "true"
type input "required"
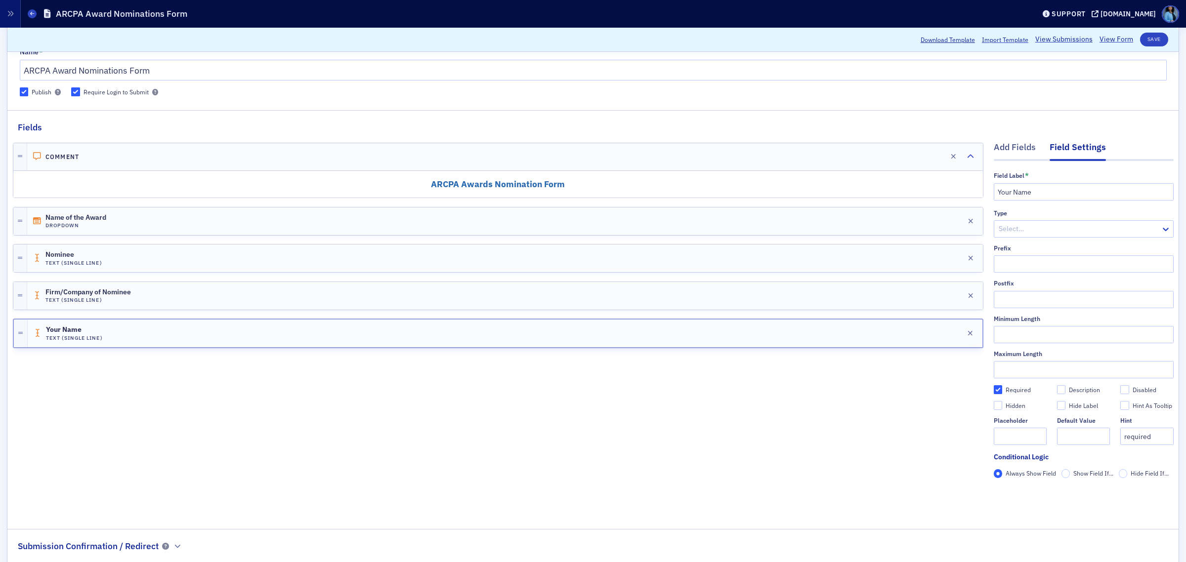
click at [948, 151] on div "Add Fields" at bounding box center [1015, 150] width 42 height 18
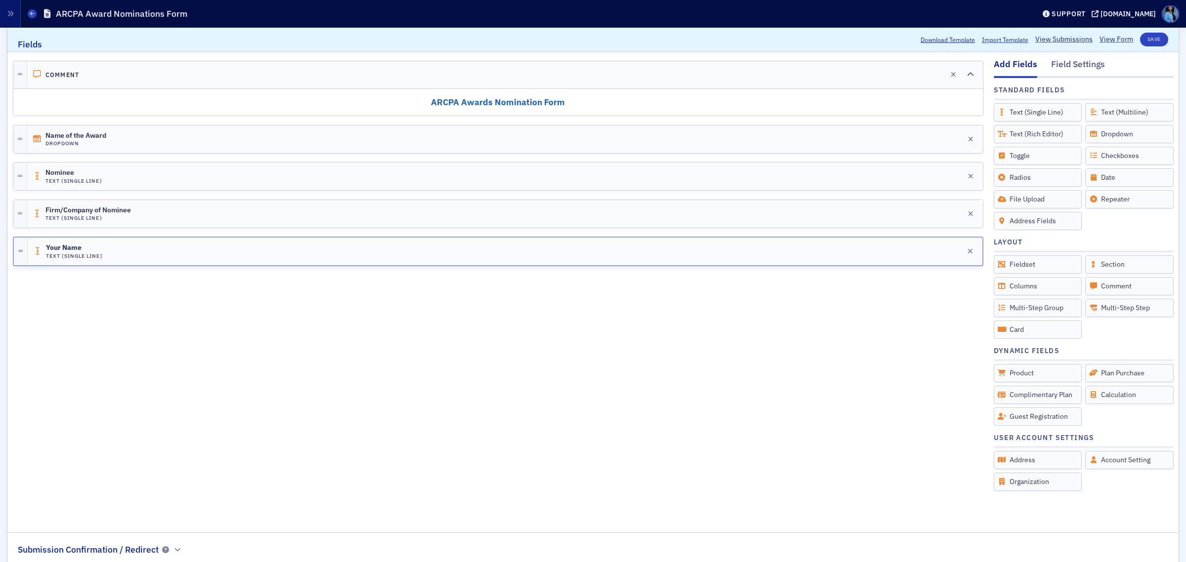
scroll to position [124, 0]
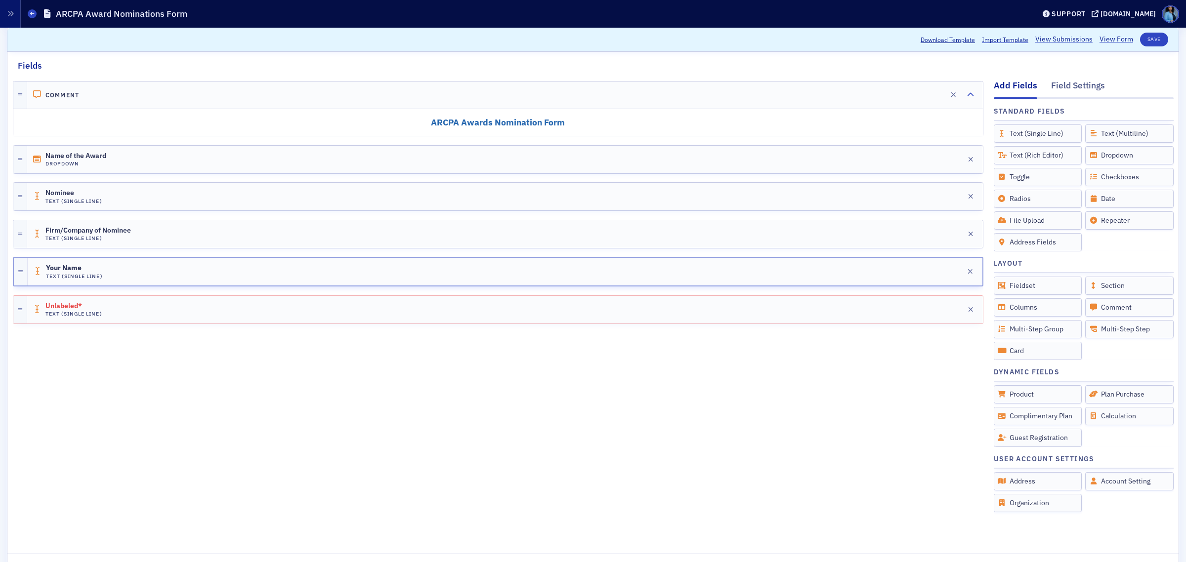
click at [939, 307] on span "Edit" at bounding box center [949, 309] width 21 height 7
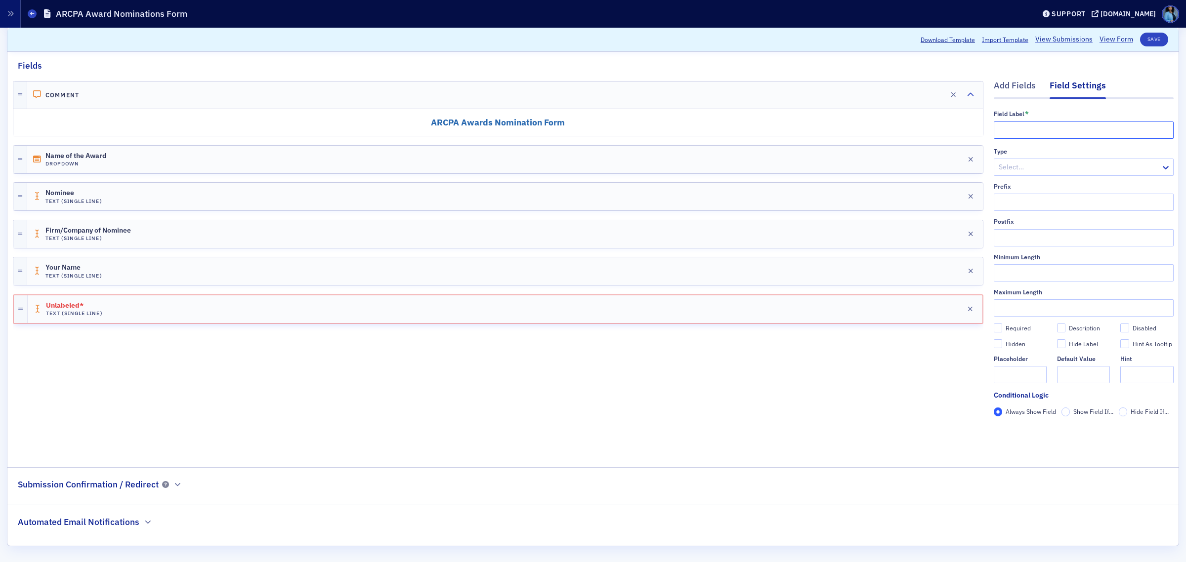
click at [948, 124] on input "text" at bounding box center [1084, 130] width 180 height 17
type input "Your Email"
click at [948, 159] on div "Select…" at bounding box center [1084, 167] width 180 height 17
click at [948, 189] on span "Email" at bounding box center [999, 189] width 17 height 10
click at [948, 330] on input "Required" at bounding box center [998, 328] width 9 height 9
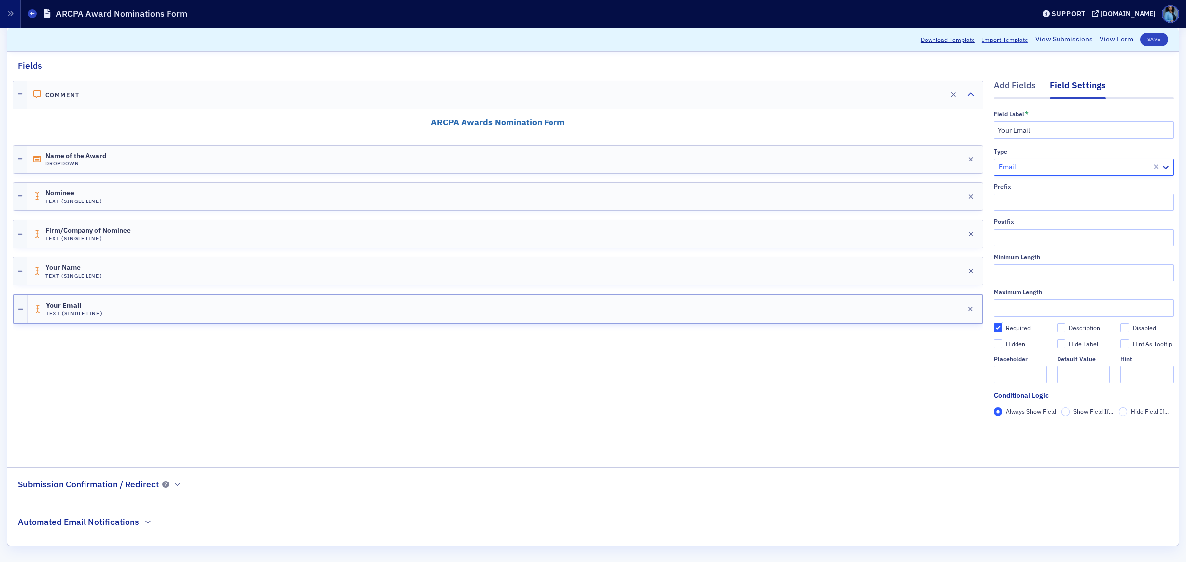
checkbox input "true"
type input "required"
click at [948, 88] on div "Add Fields" at bounding box center [1015, 88] width 42 height 18
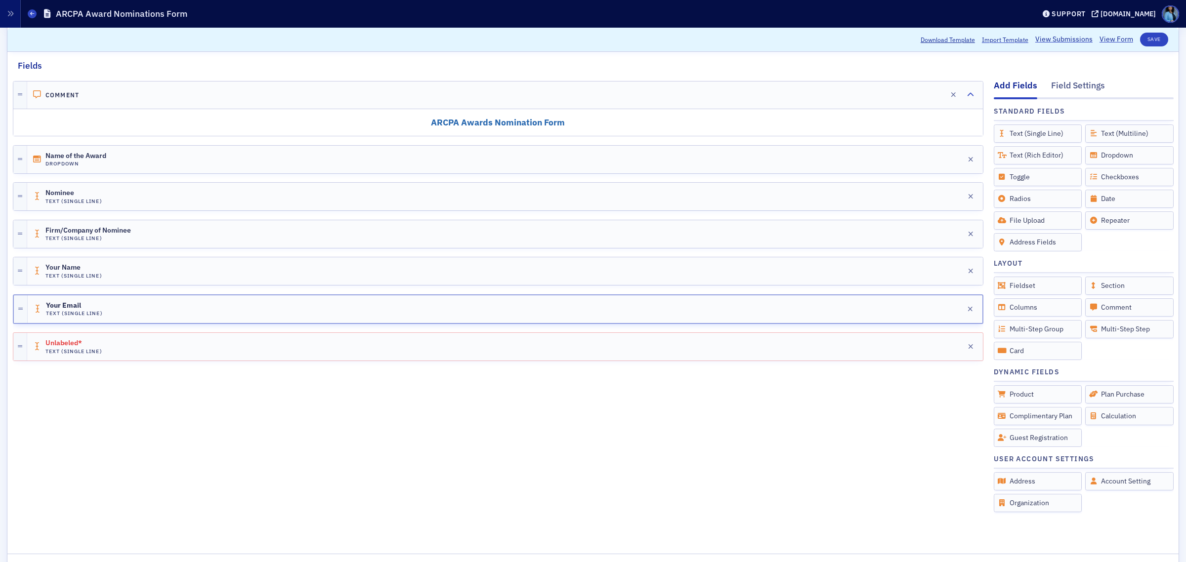
click at [939, 346] on icon "button" at bounding box center [942, 346] width 7 height 7
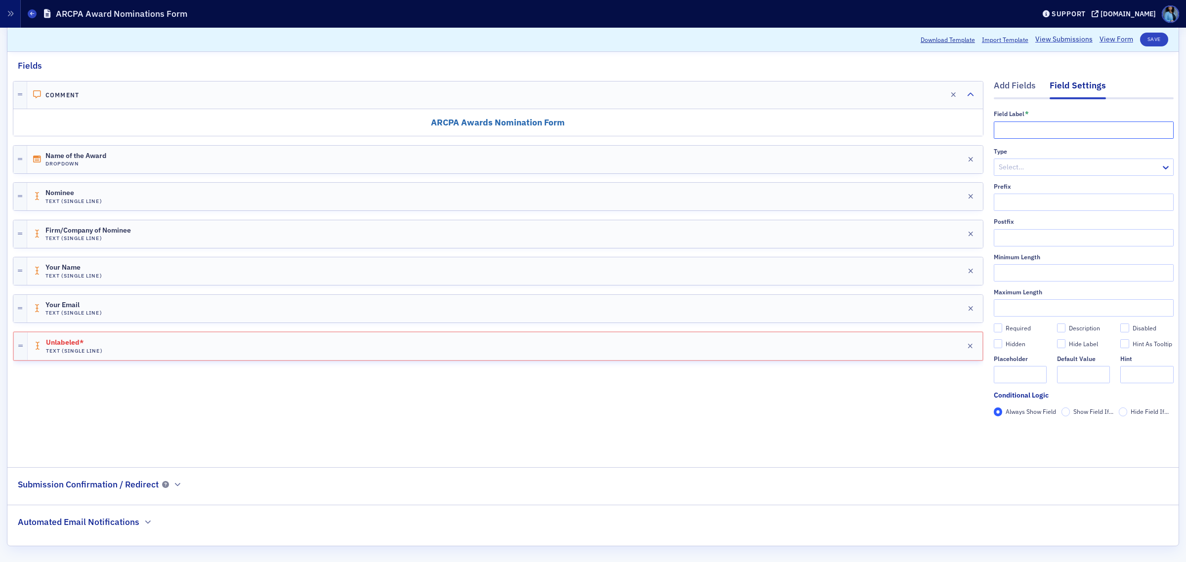
click at [948, 131] on input "text" at bounding box center [1084, 130] width 180 height 17
type input "Your Phone Number"
click at [948, 152] on div "Type" at bounding box center [1084, 151] width 180 height 7
click at [948, 163] on div at bounding box center [1078, 167] width 162 height 12
click at [948, 211] on span "Number" at bounding box center [1003, 208] width 25 height 10
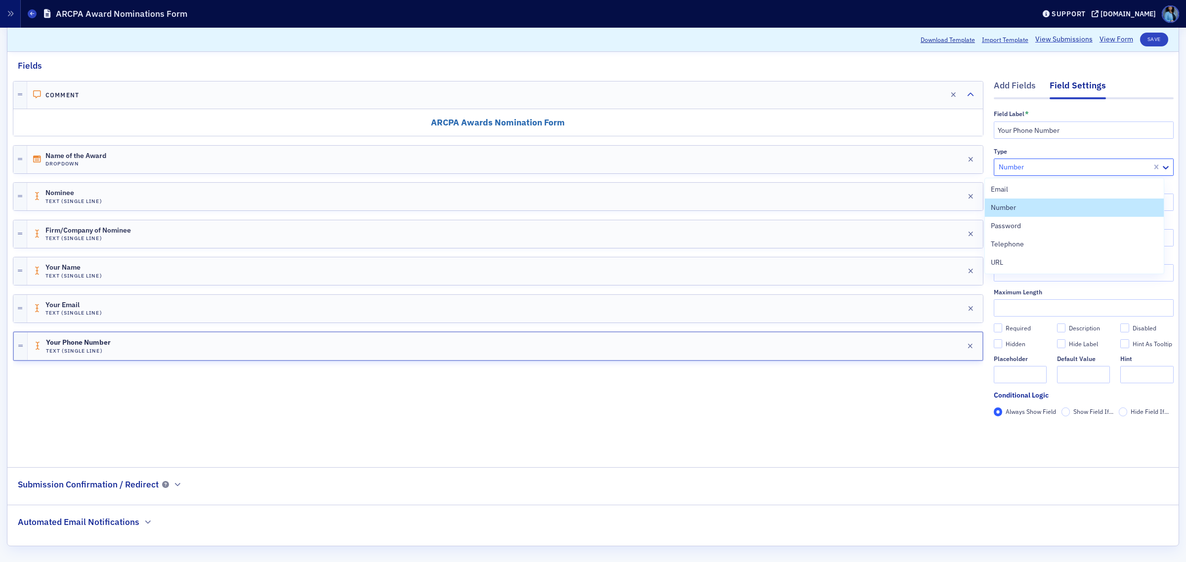
click at [948, 172] on div at bounding box center [1073, 167] width 153 height 12
click at [948, 244] on span "Telephone" at bounding box center [1007, 244] width 33 height 10
click at [948, 325] on input "Required" at bounding box center [998, 328] width 9 height 9
checkbox input "true"
type input "required"
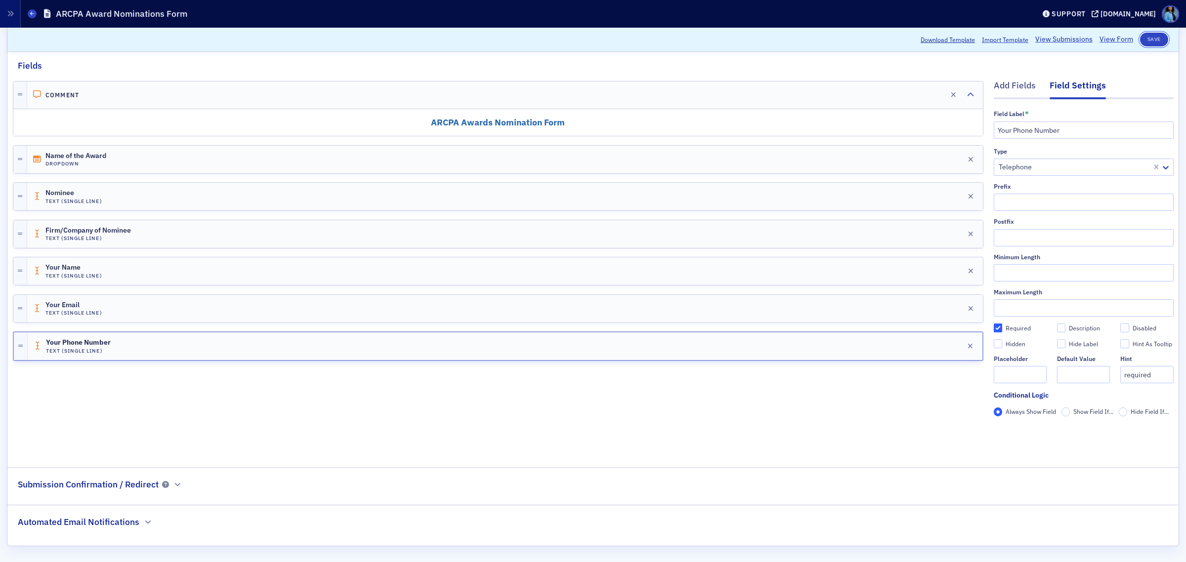
click at [948, 43] on button "Save" at bounding box center [1154, 40] width 28 height 14
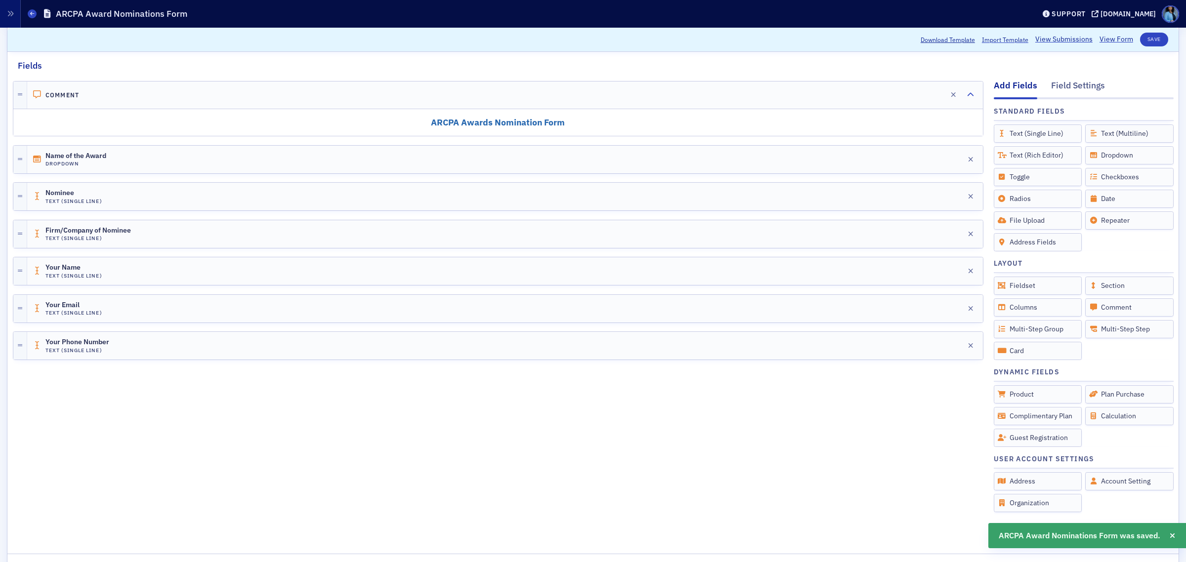
scroll to position [185, 0]
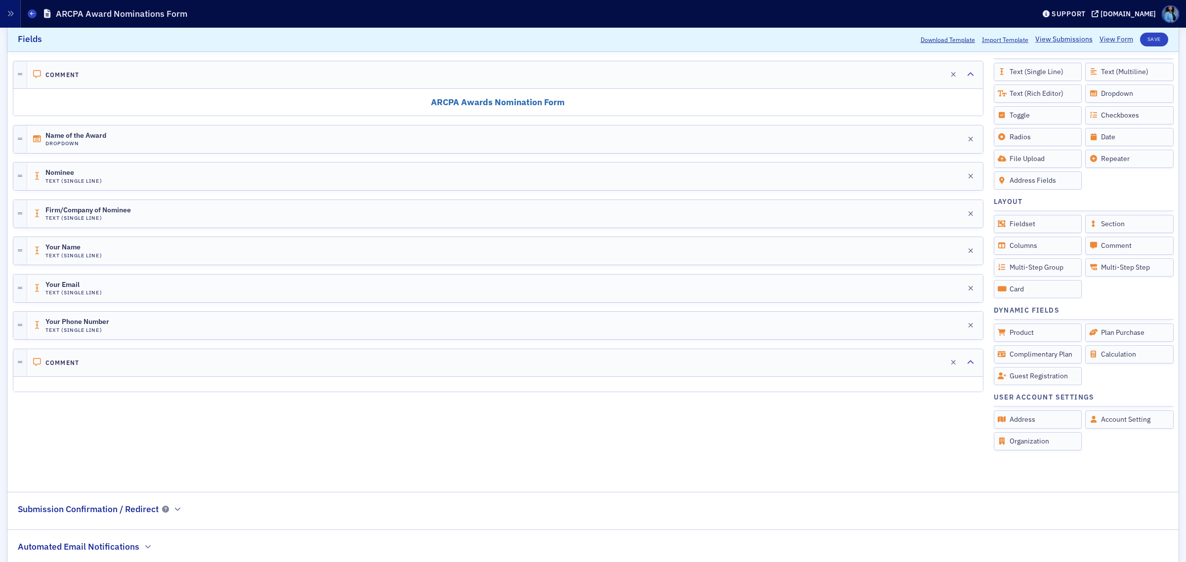
click at [930, 365] on div "Edit" at bounding box center [936, 362] width 12 height 5
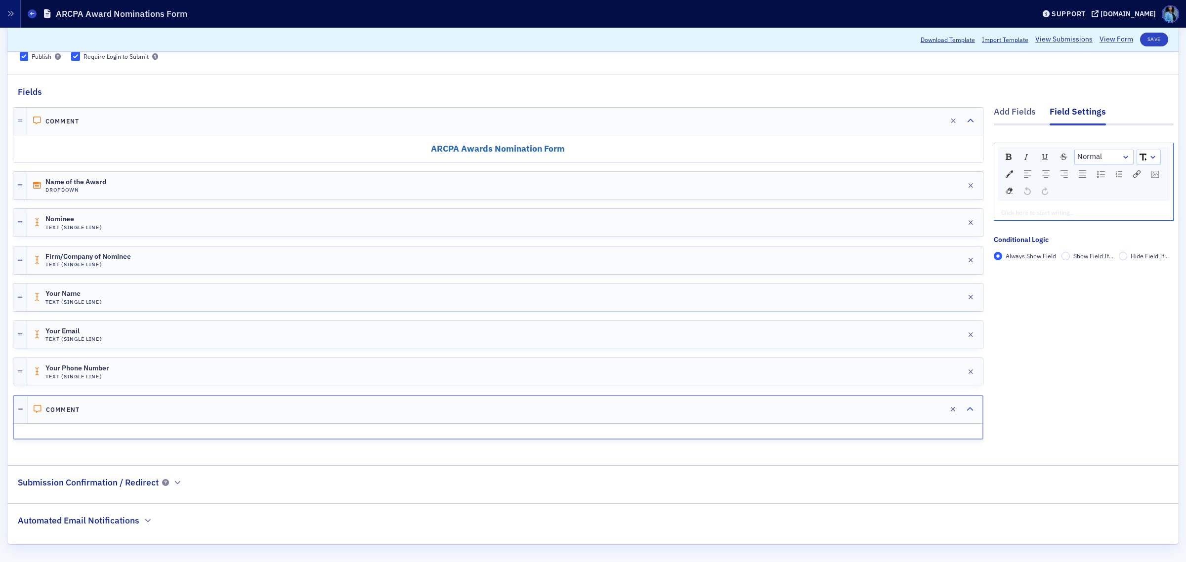
click at [948, 214] on div "rdw-editor" at bounding box center [1083, 212] width 165 height 9
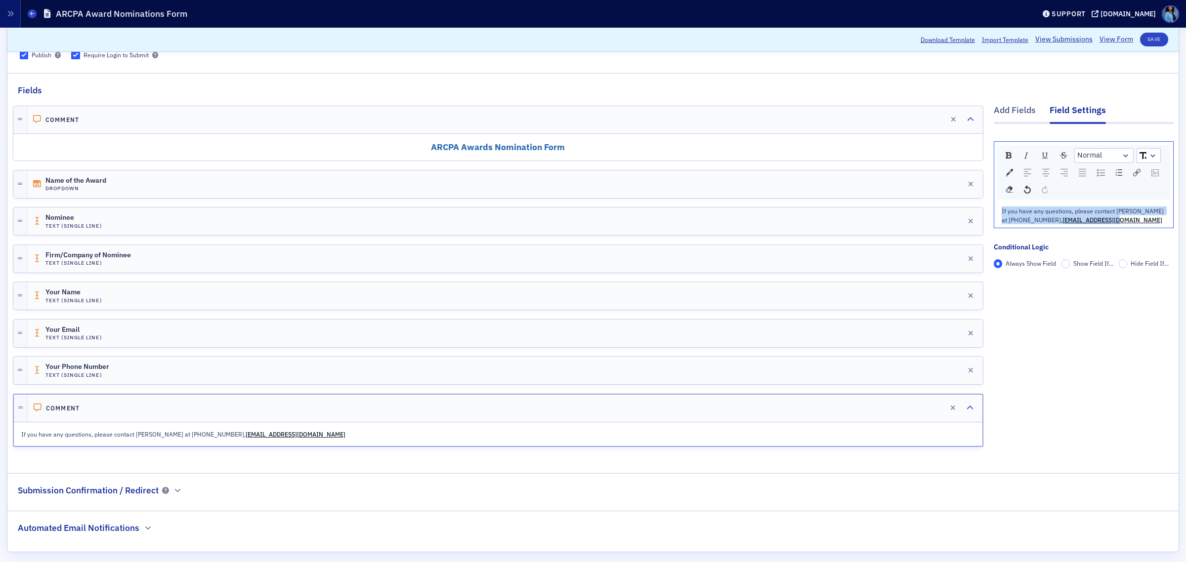
drag, startPoint x: 1095, startPoint y: 223, endPoint x: 984, endPoint y: 211, distance: 111.3
click at [948, 211] on div "If you have any questions, please contact Robin Harris at 501-664-8739, rharris…" at bounding box center [1083, 215] width 179 height 25
click at [948, 159] on img "rdw-inline-control" at bounding box center [1026, 156] width 8 height 8
click at [948, 154] on link "rdw-dropdown" at bounding box center [1148, 156] width 23 height 14
click at [948, 231] on li "12" at bounding box center [1148, 230] width 22 height 15
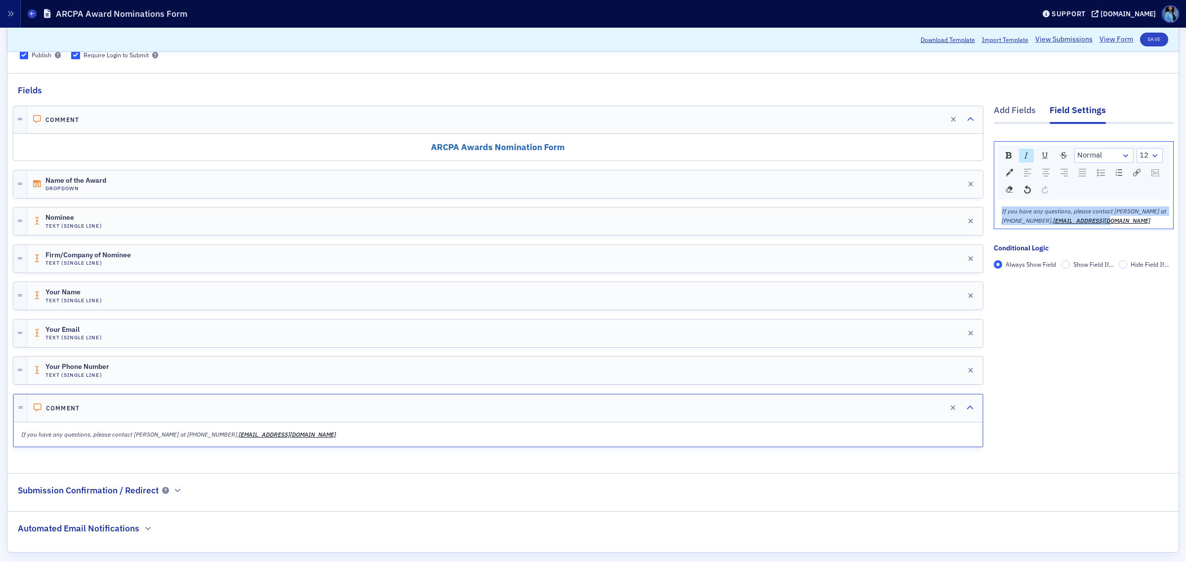
click at [948, 157] on div "rdw-dropdown" at bounding box center [1155, 156] width 8 height 10
click at [948, 244] on li "14" at bounding box center [1149, 245] width 24 height 15
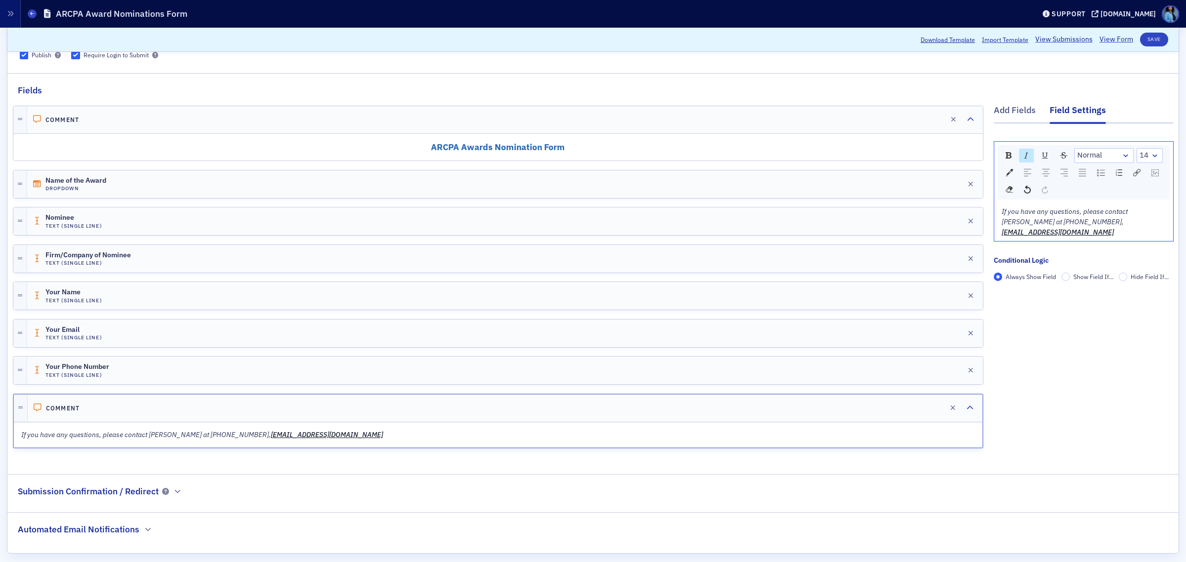
click at [948, 321] on div "Add Fields Field Settings Normal 14 If you have any questions, please contact R…" at bounding box center [1084, 279] width 180 height 364
click at [948, 41] on button "Save" at bounding box center [1154, 40] width 28 height 14
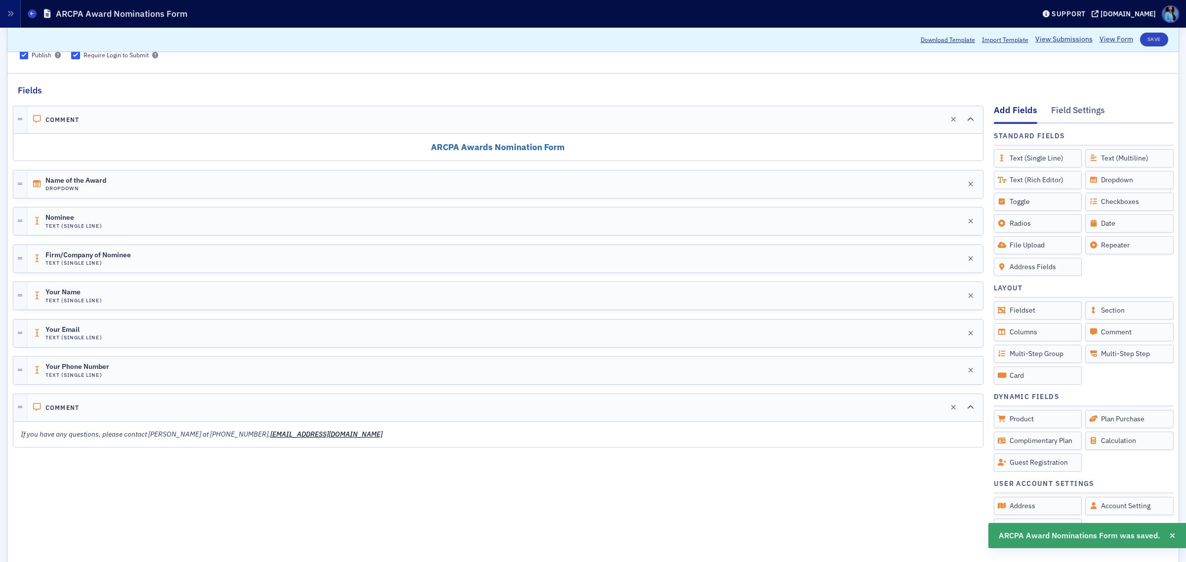
click at [948, 38] on link "View Form" at bounding box center [1116, 40] width 34 height 10
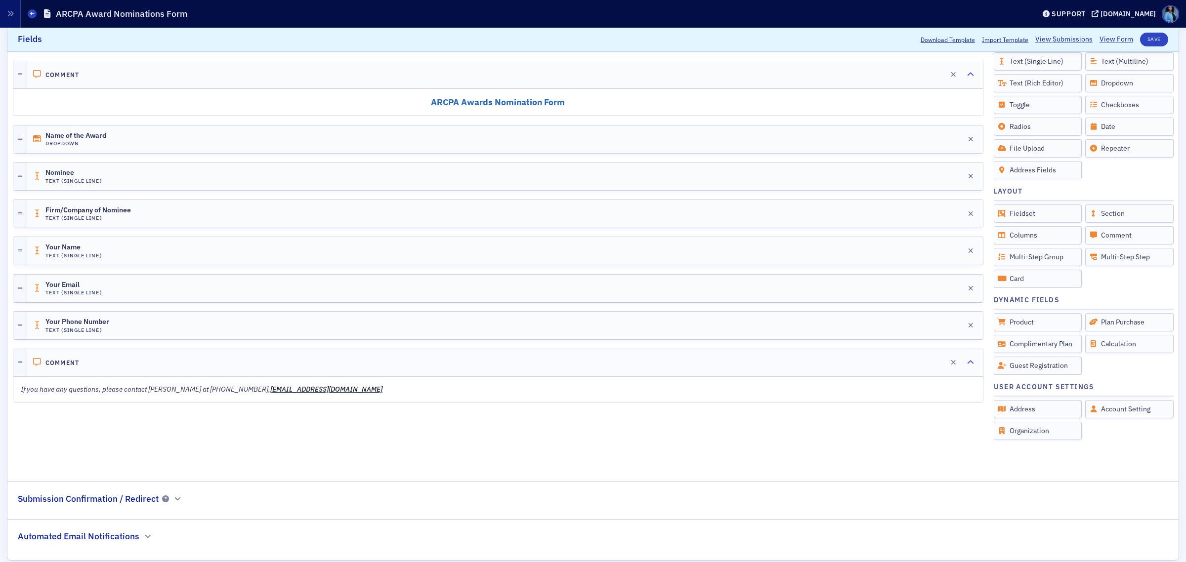
scroll to position [213, 0]
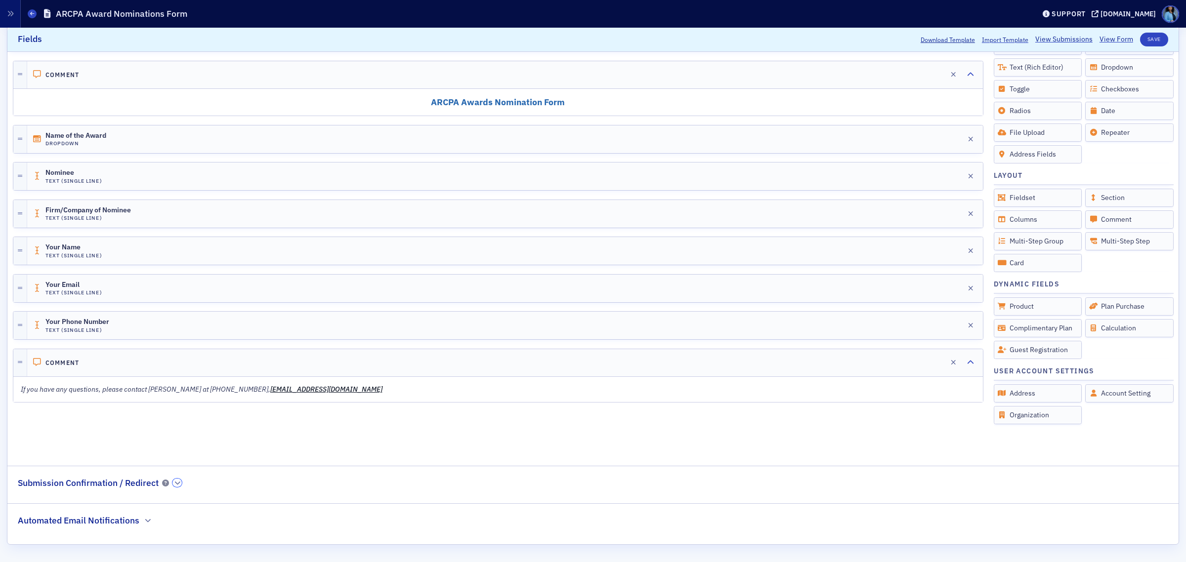
click at [178, 450] on icon "button" at bounding box center [177, 483] width 6 height 6
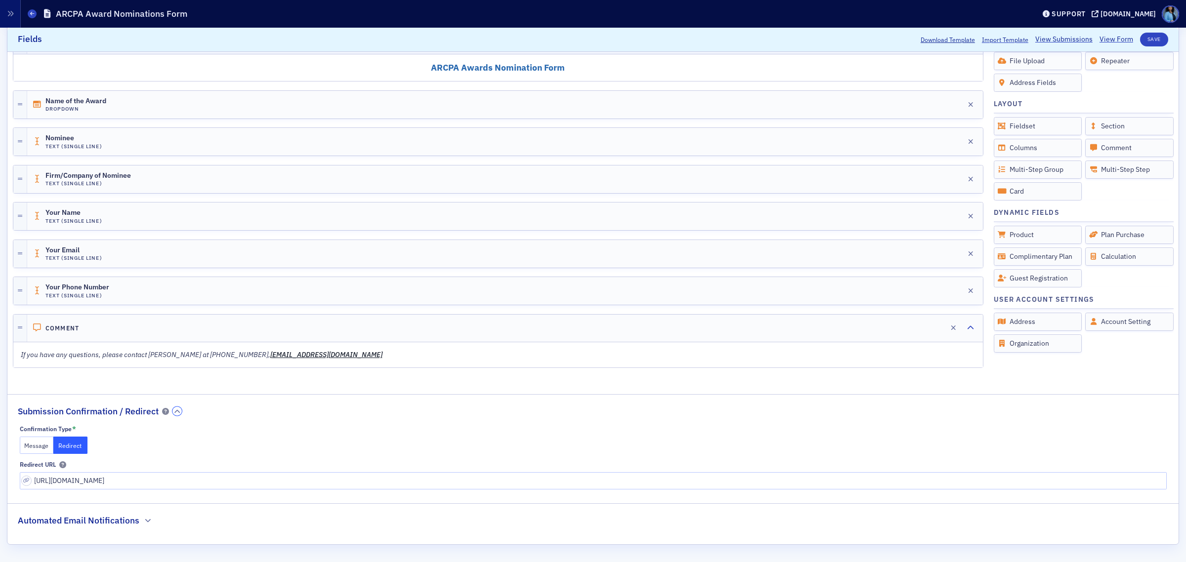
scroll to position [285, 0]
click at [34, 448] on button "Message" at bounding box center [37, 445] width 34 height 17
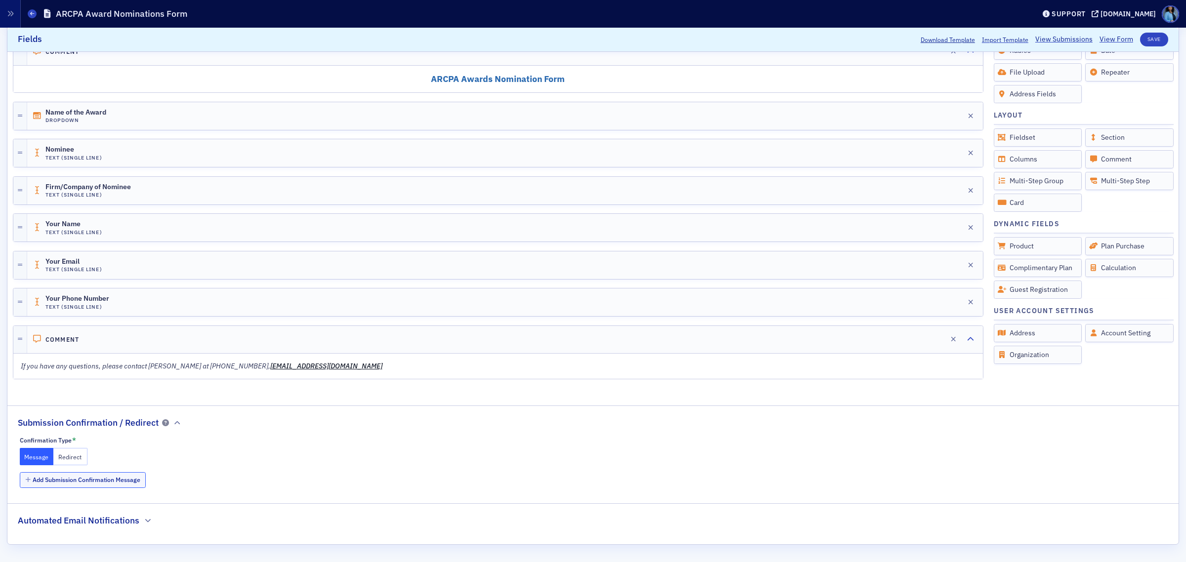
click at [134, 450] on button "Add Submission Confirmation Message" at bounding box center [83, 479] width 126 height 15
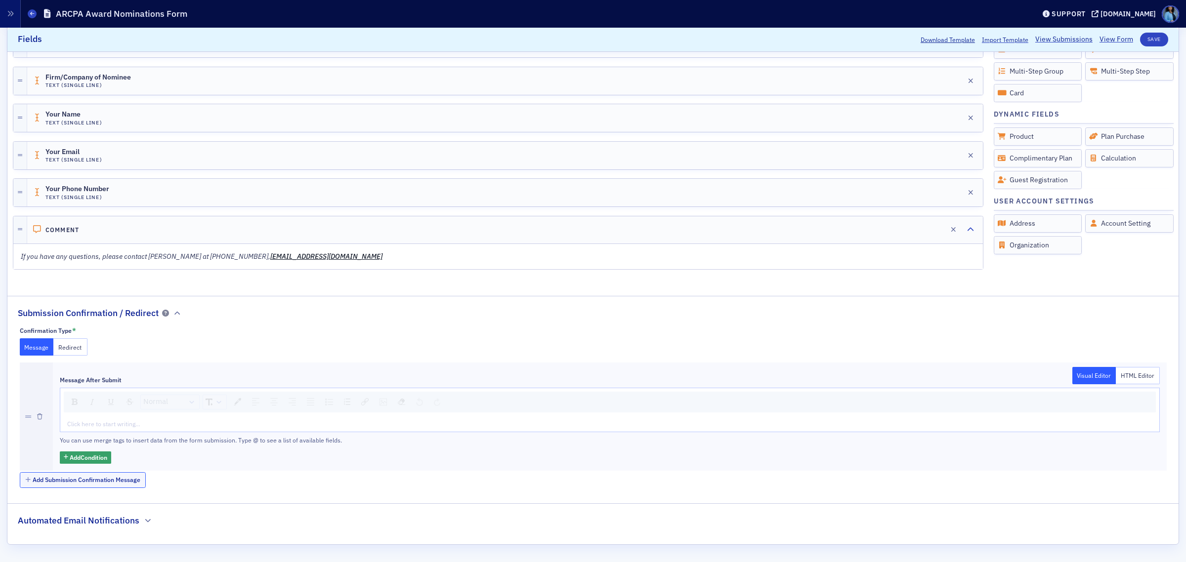
scroll to position [384, 0]
click at [131, 425] on div "rdw-editor" at bounding box center [610, 423] width 1084 height 9
click at [117, 450] on h2 "Automated Email Notifications" at bounding box center [79, 520] width 122 height 13
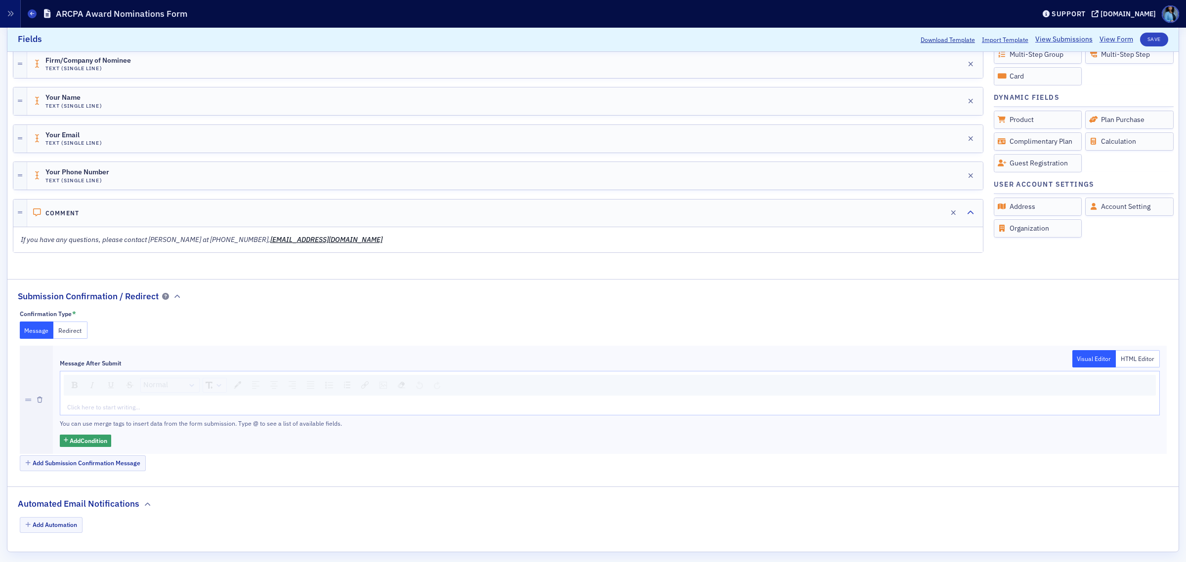
scroll to position [409, 0]
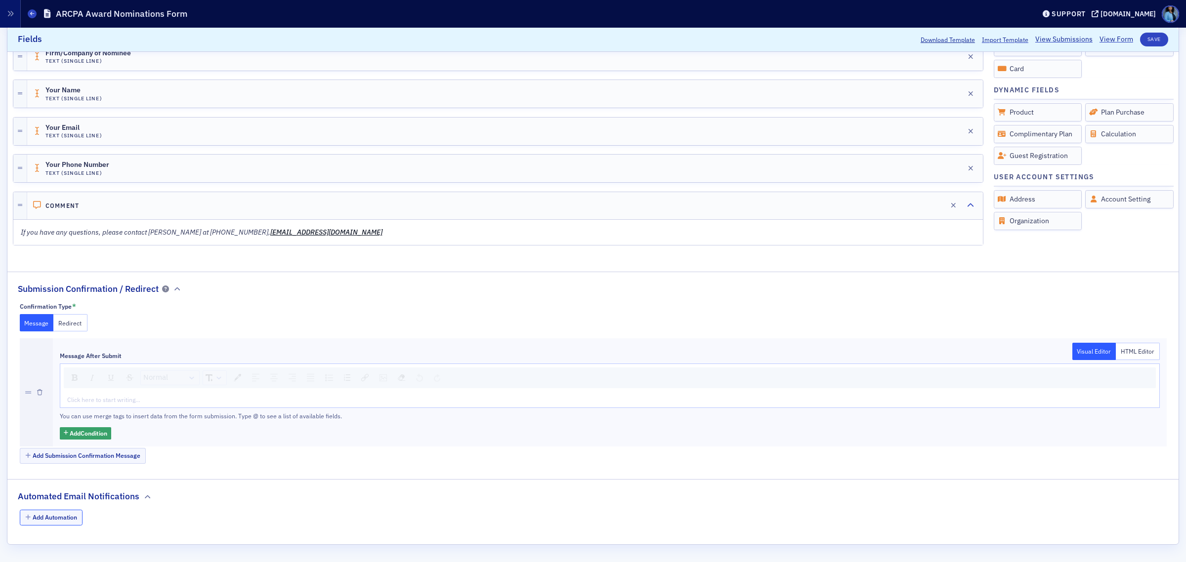
click at [68, 450] on button "Add Automation" at bounding box center [51, 517] width 63 height 15
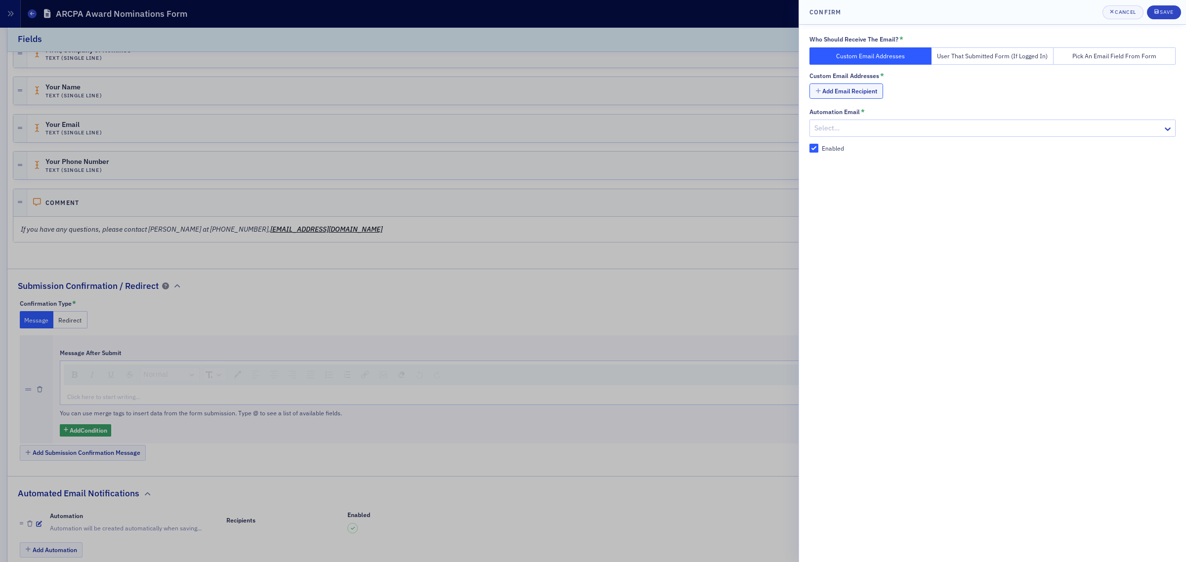
click at [841, 89] on button "Add Email Recipient" at bounding box center [846, 90] width 74 height 15
click at [847, 89] on input "text" at bounding box center [1003, 91] width 345 height 17
type input "[EMAIL_ADDRESS][DOMAIN_NAME]"
click at [872, 147] on div at bounding box center [987, 151] width 348 height 12
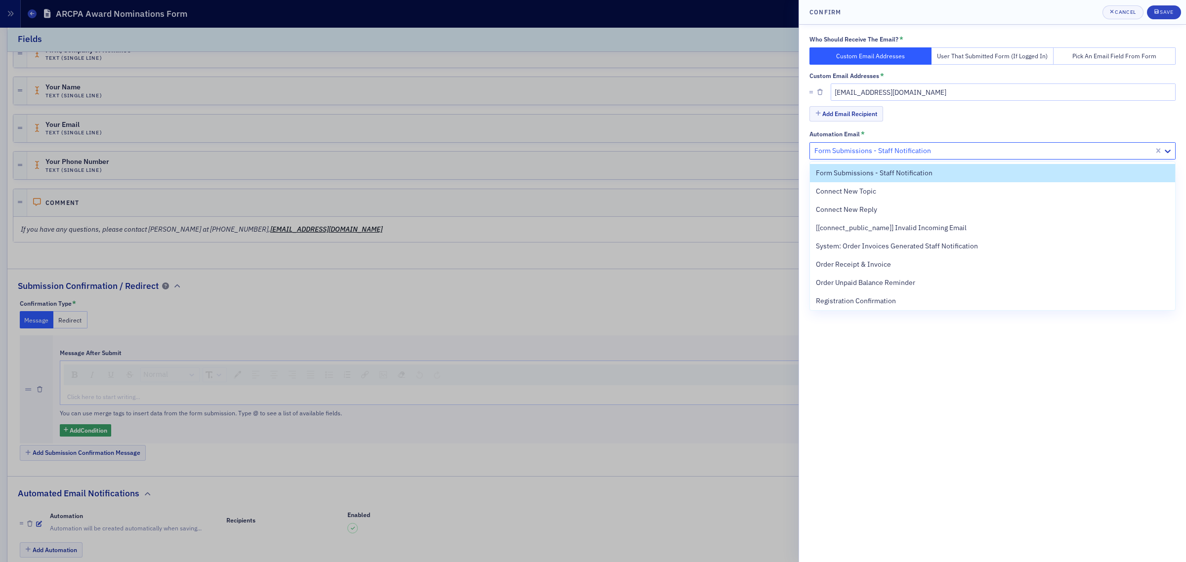
click at [828, 174] on span "Form Submissions - Staff Notification" at bounding box center [874, 173] width 117 height 10
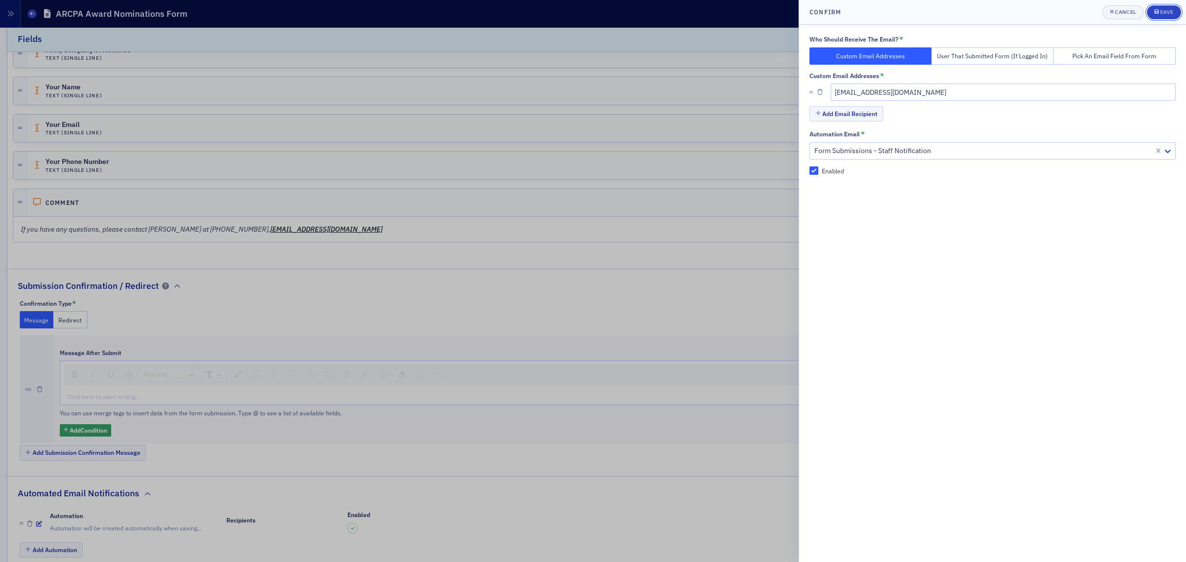
click at [948, 13] on div "Save" at bounding box center [1166, 11] width 13 height 5
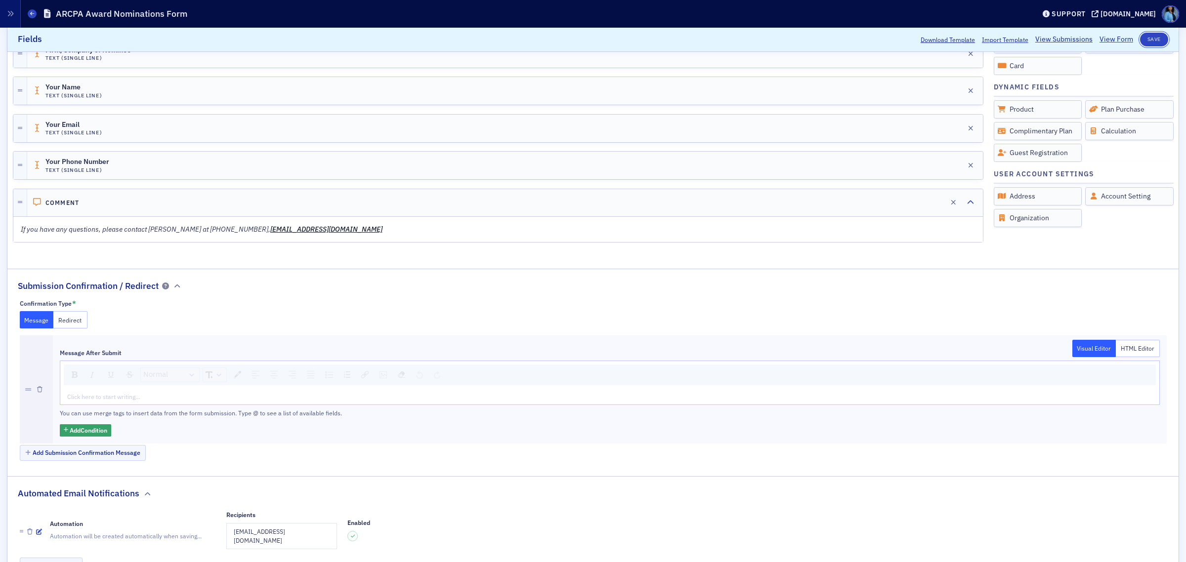
click at [948, 43] on button "Save" at bounding box center [1154, 40] width 28 height 14
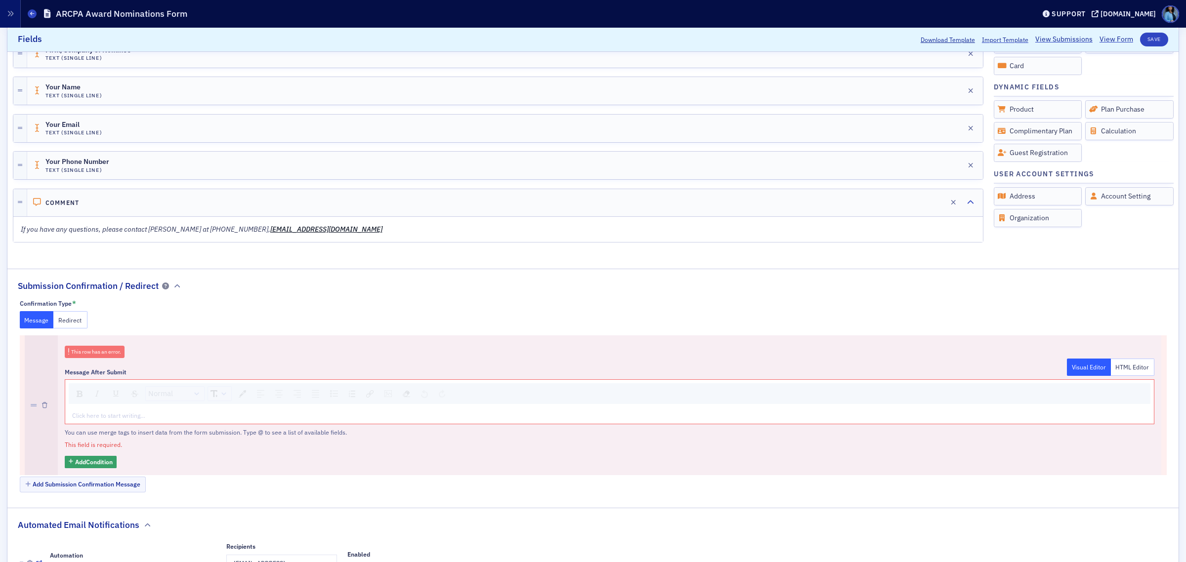
click at [82, 320] on button "Redirect" at bounding box center [70, 319] width 34 height 17
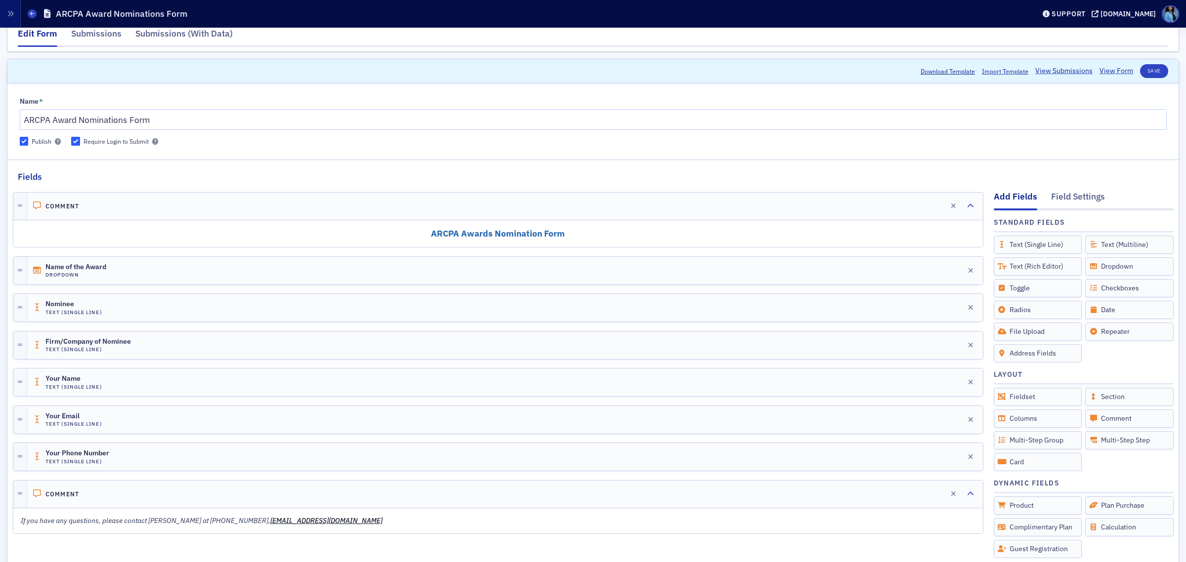
scroll to position [0, 0]
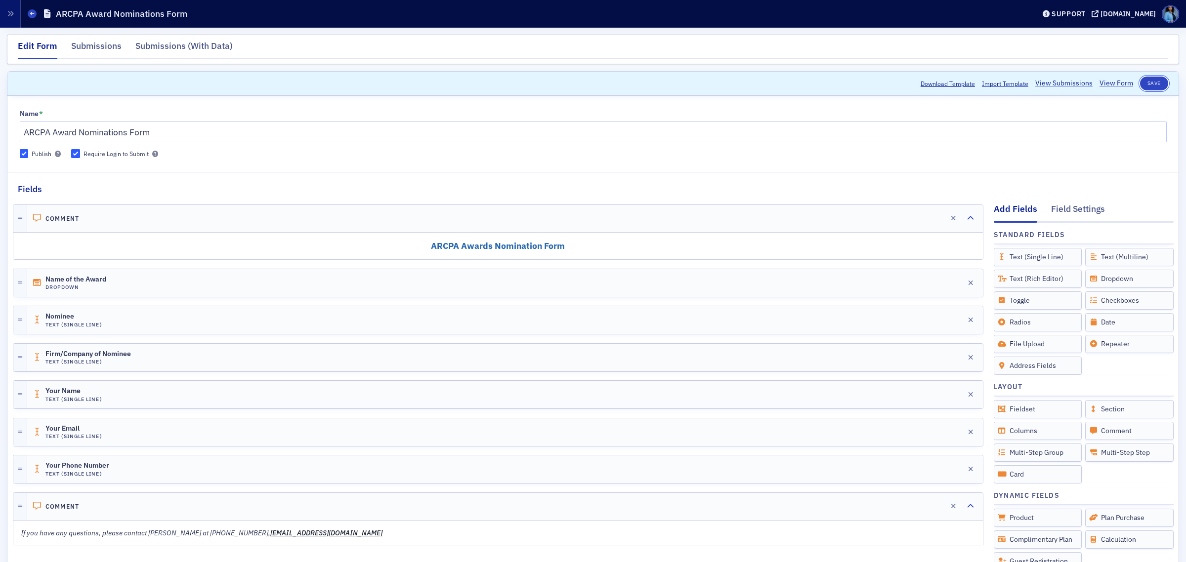
click at [948, 86] on button "Save" at bounding box center [1154, 84] width 28 height 14
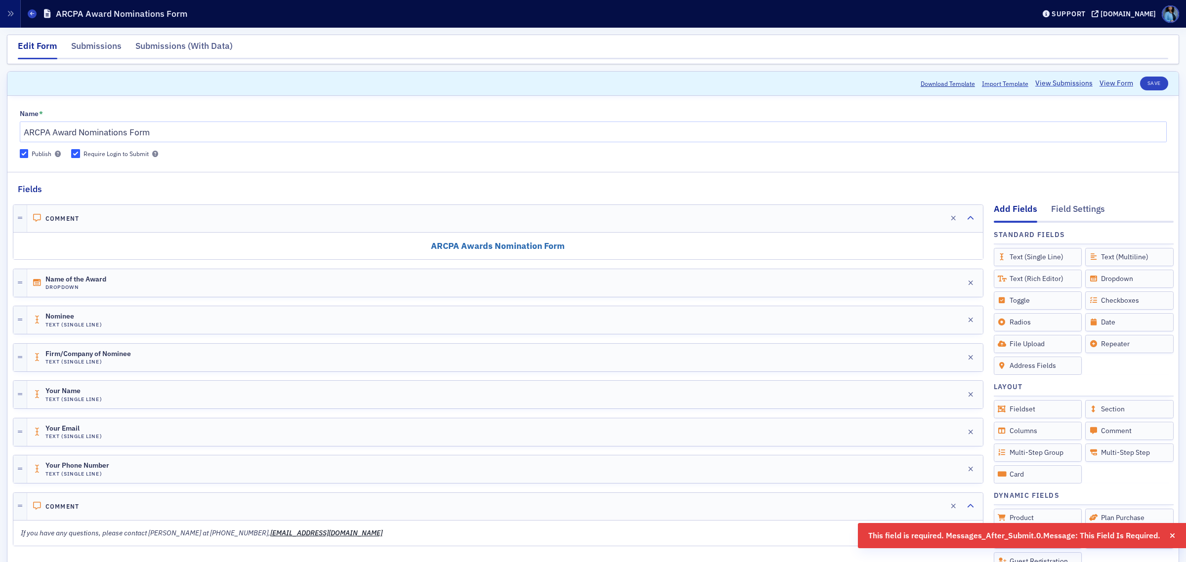
click at [948, 11] on div "[DOMAIN_NAME]" at bounding box center [1127, 13] width 55 height 9
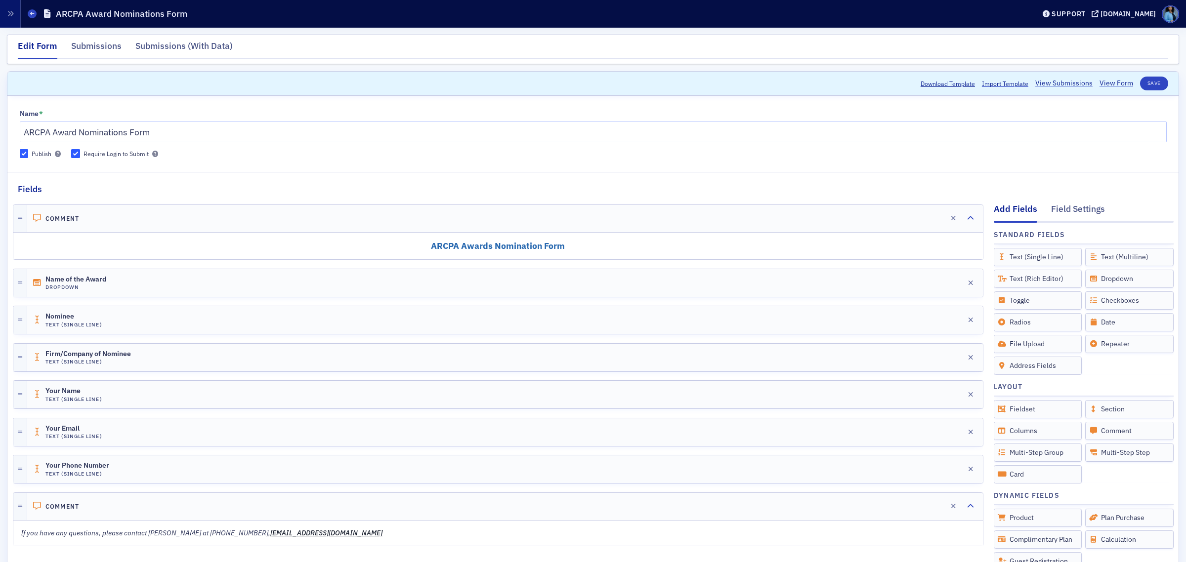
click at [31, 11] on icon at bounding box center [32, 13] width 4 height 4
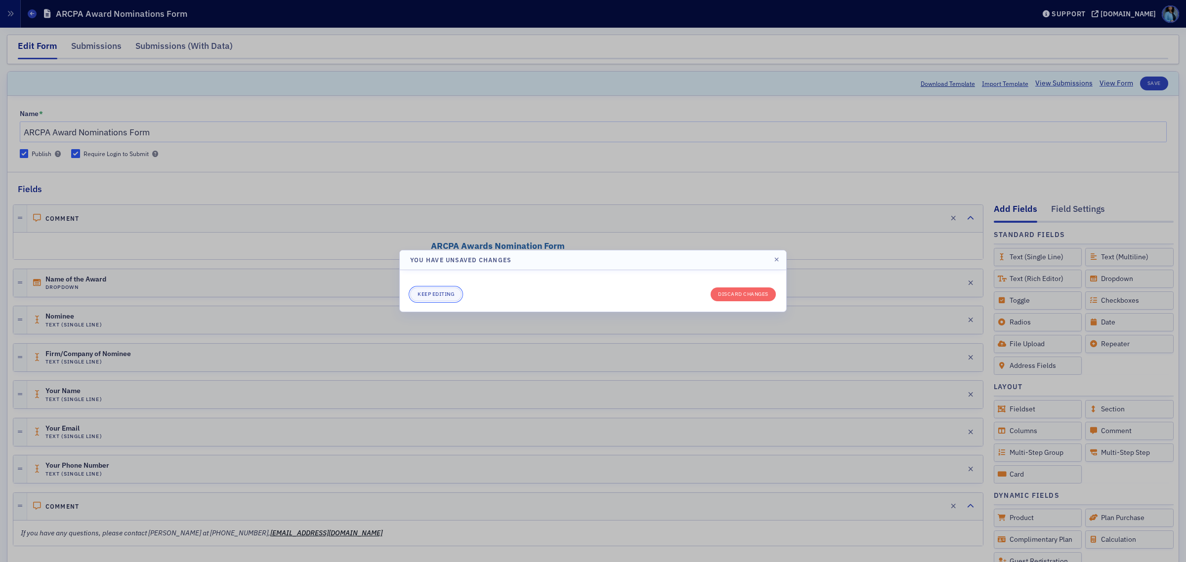
click at [436, 292] on button "Keep editing" at bounding box center [435, 295] width 51 height 14
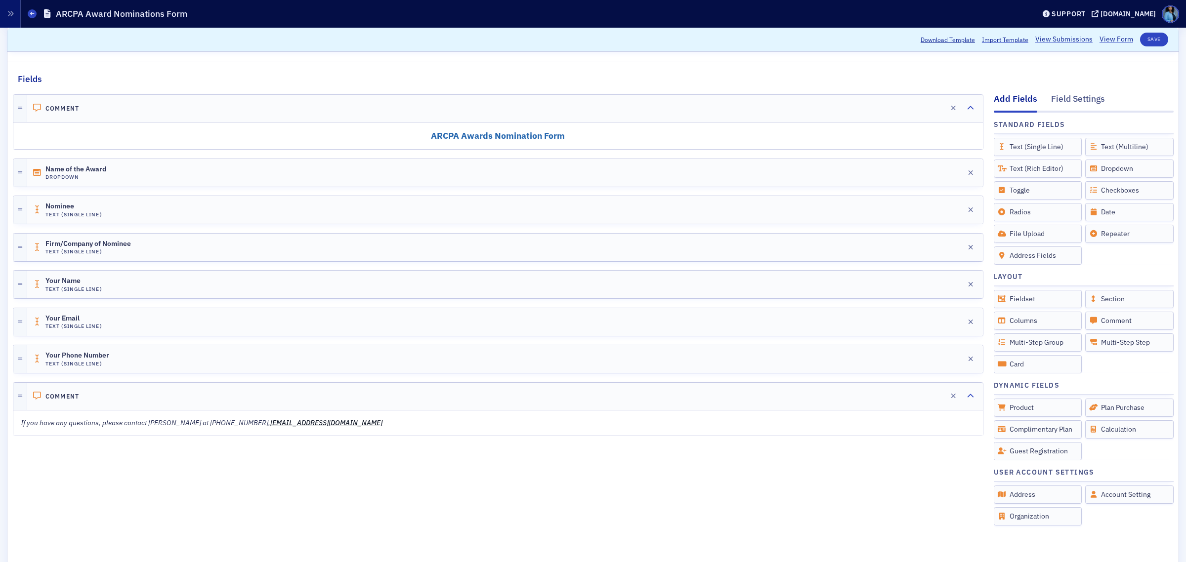
scroll to position [351, 0]
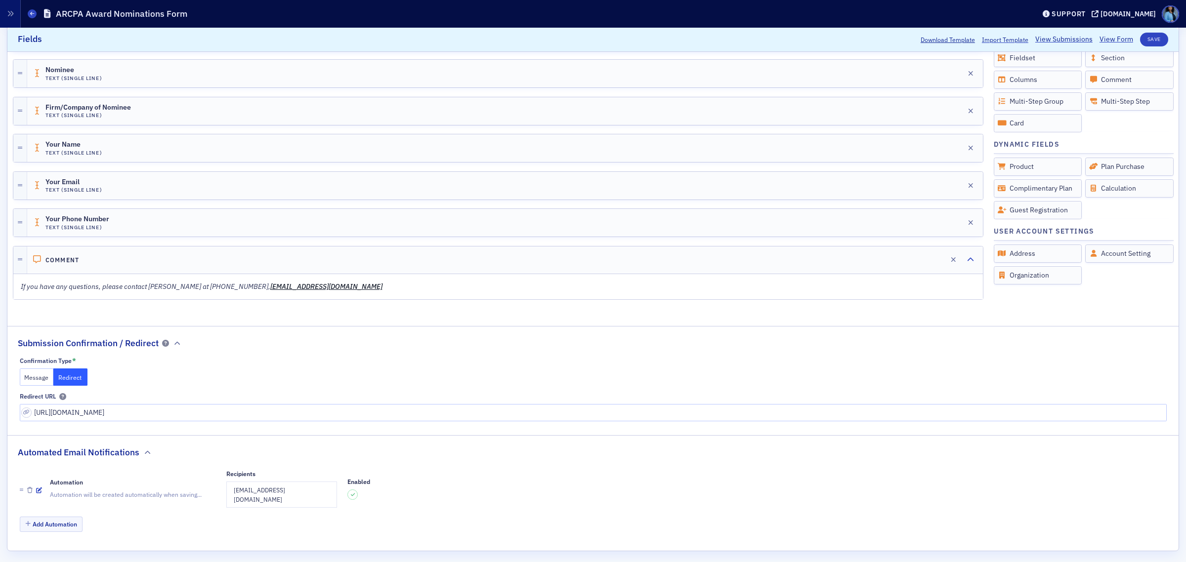
click at [66, 384] on button "Redirect" at bounding box center [70, 377] width 34 height 17
click at [41, 381] on button "Message" at bounding box center [37, 377] width 34 height 17
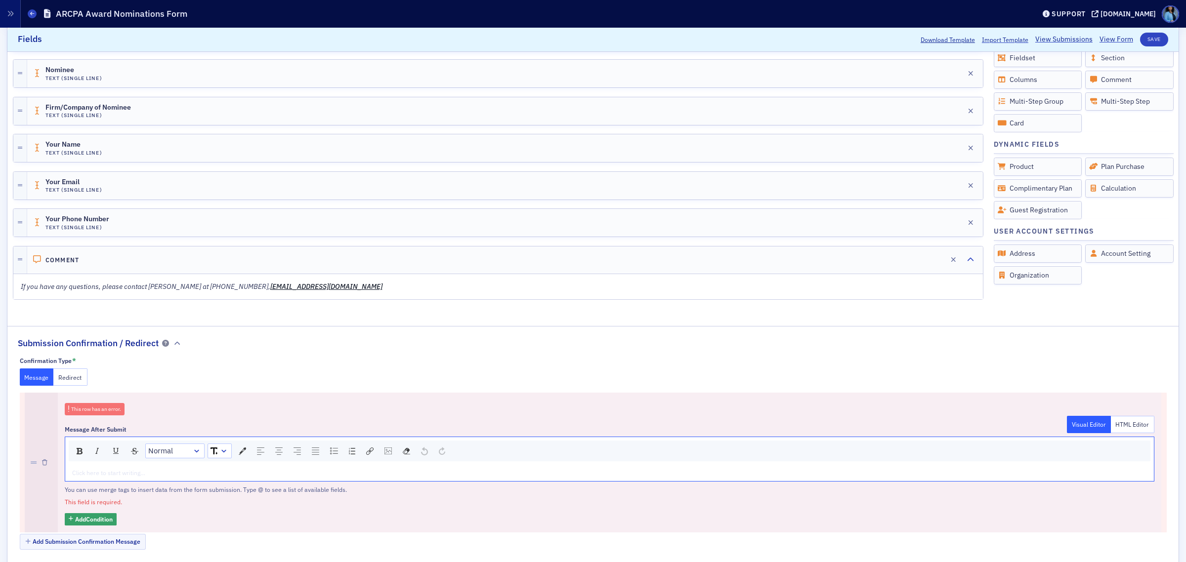
click at [136, 450] on div "rdw-editor" at bounding box center [610, 472] width 1074 height 9
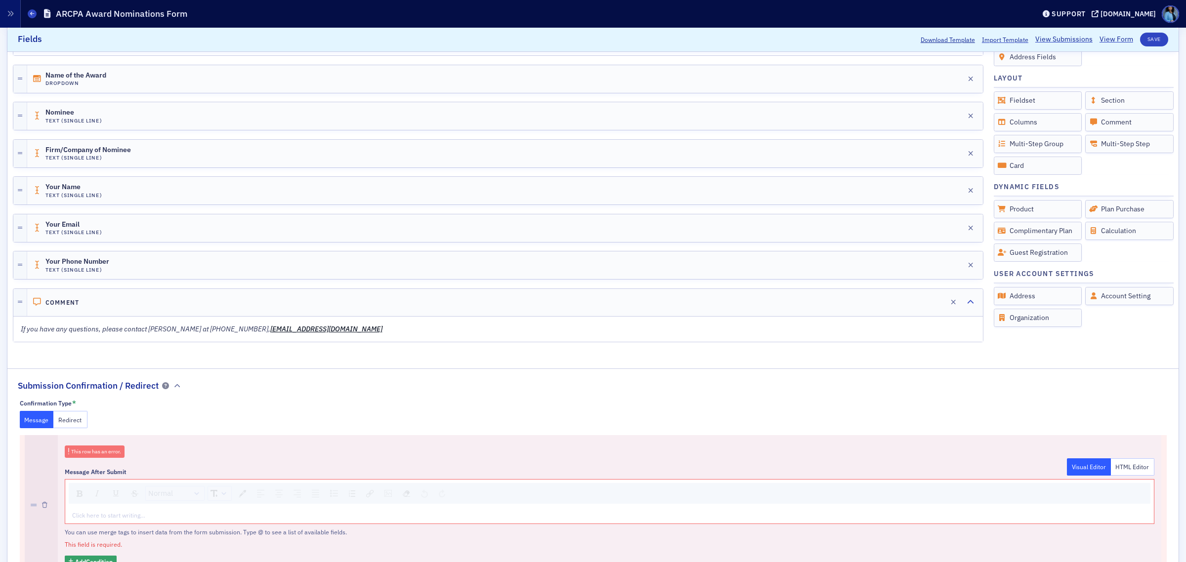
scroll to position [371, 0]
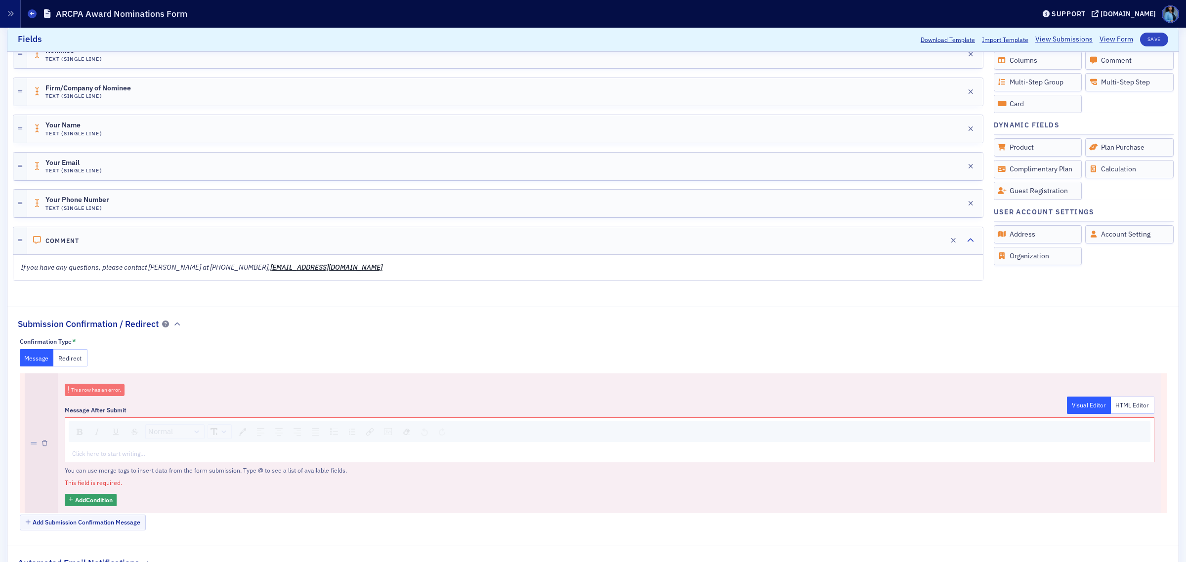
click at [139, 450] on div "rdw-editor" at bounding box center [610, 453] width 1074 height 9
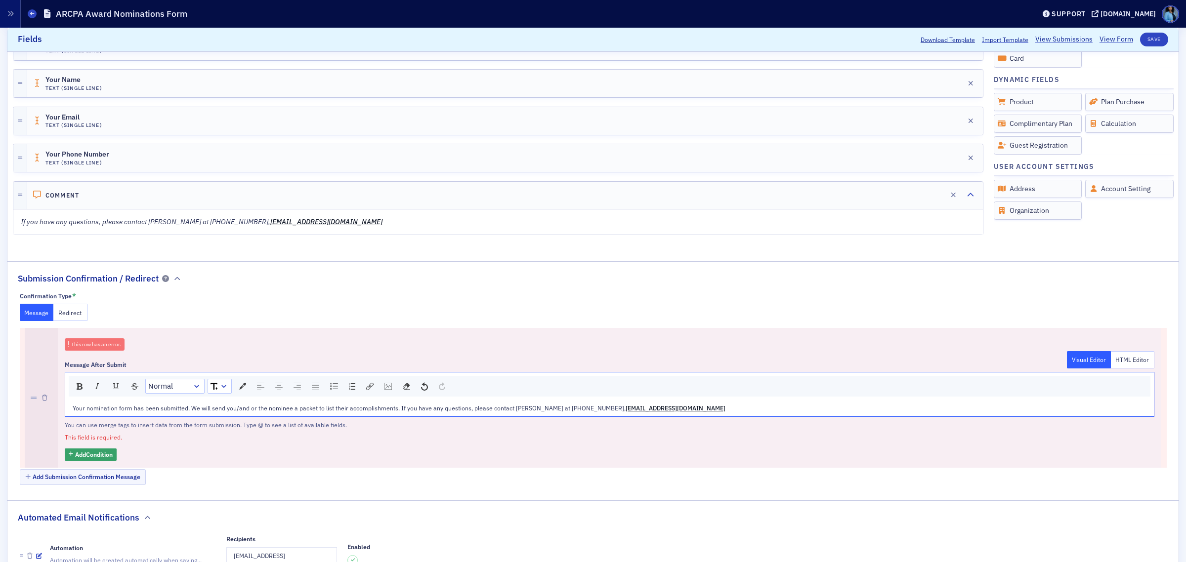
scroll to position [297, 0]
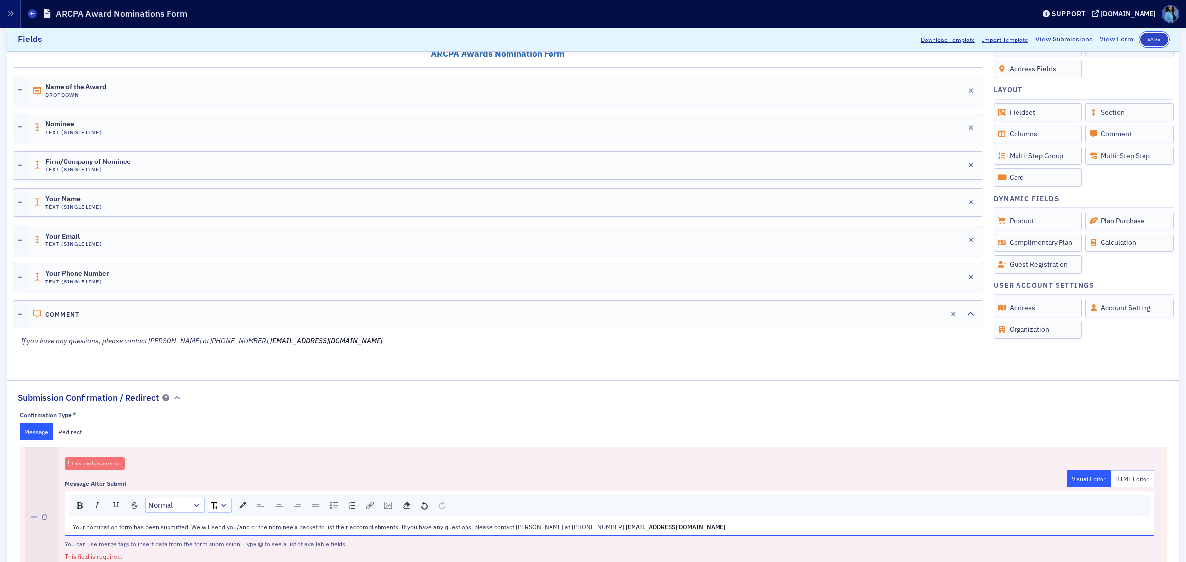
click at [948, 44] on button "Save" at bounding box center [1154, 40] width 28 height 14
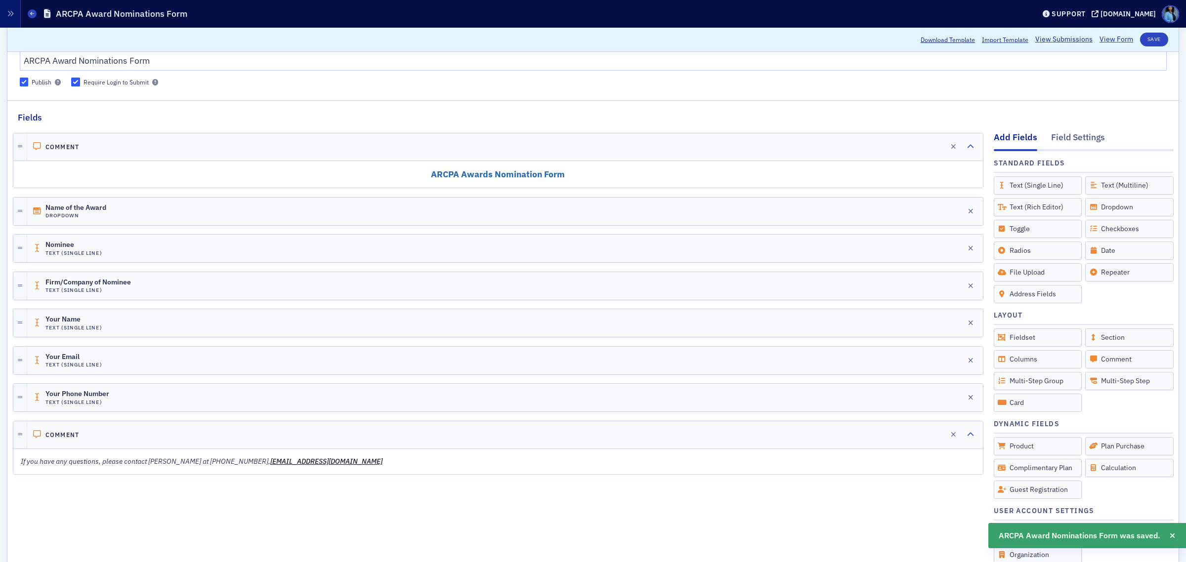
scroll to position [0, 0]
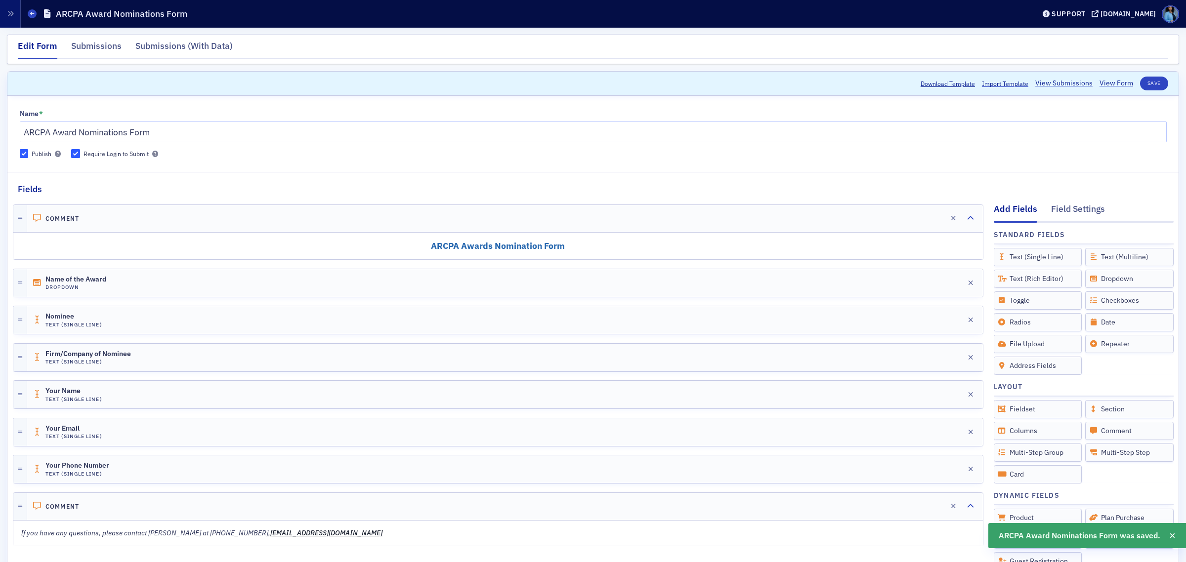
click at [99, 43] on div "Submissions" at bounding box center [96, 49] width 50 height 18
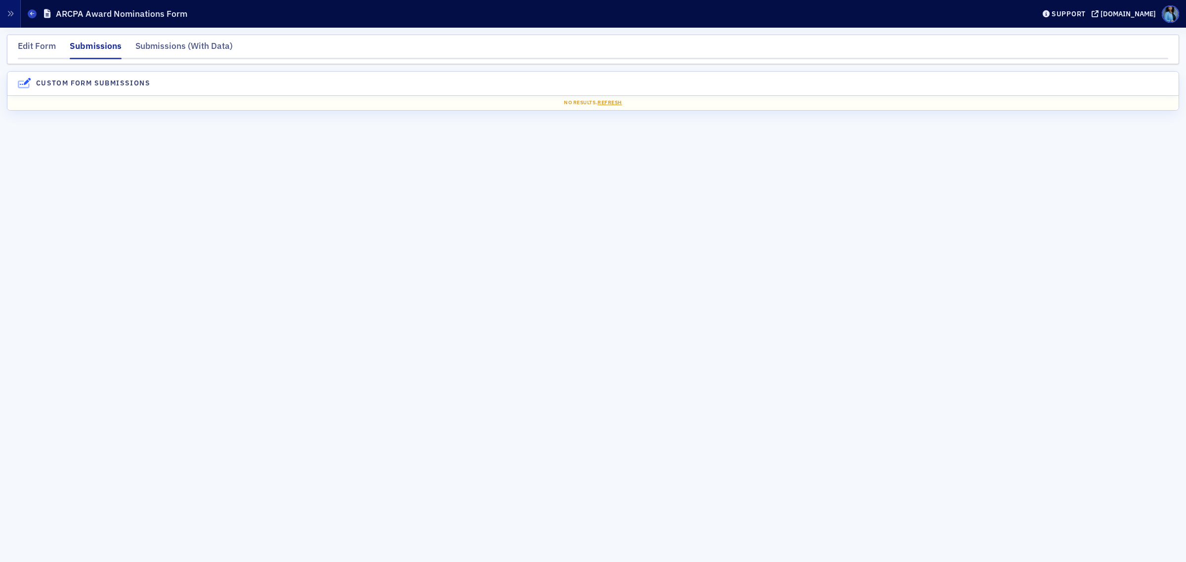
click at [30, 13] on icon at bounding box center [32, 13] width 4 height 4
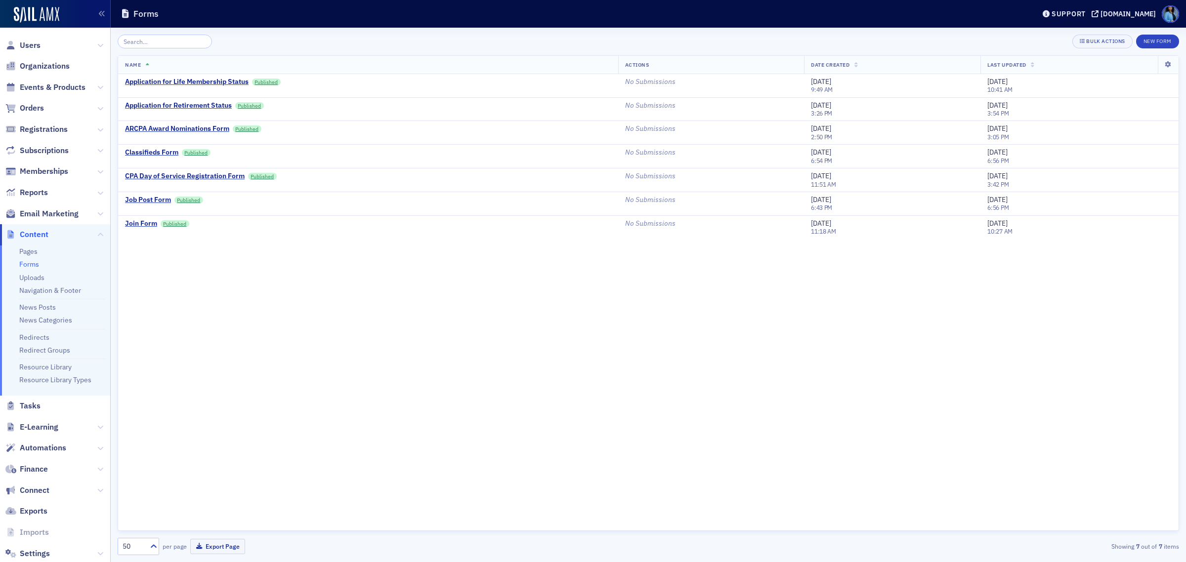
click at [157, 130] on div "ARCPA Award Nominations Form" at bounding box center [177, 129] width 104 height 9
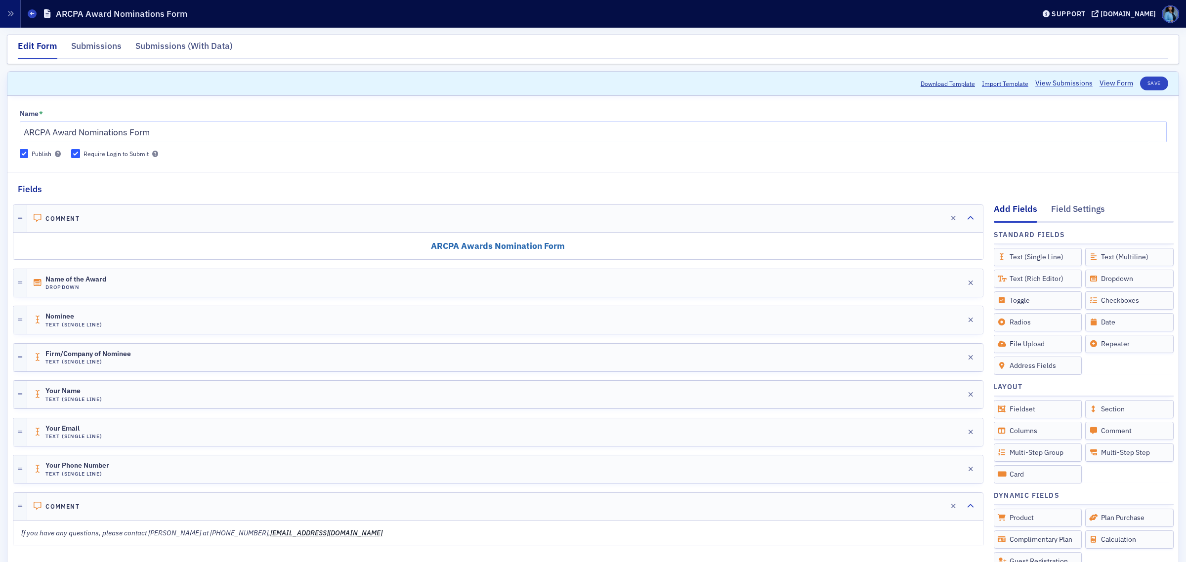
click at [948, 82] on link "View Form" at bounding box center [1116, 83] width 34 height 10
click at [948, 11] on div "[DOMAIN_NAME]" at bounding box center [1127, 13] width 55 height 9
click at [948, 85] on link "View Form" at bounding box center [1116, 83] width 34 height 10
click at [948, 80] on button "Save" at bounding box center [1154, 84] width 28 height 14
click at [31, 12] on icon at bounding box center [32, 13] width 4 height 4
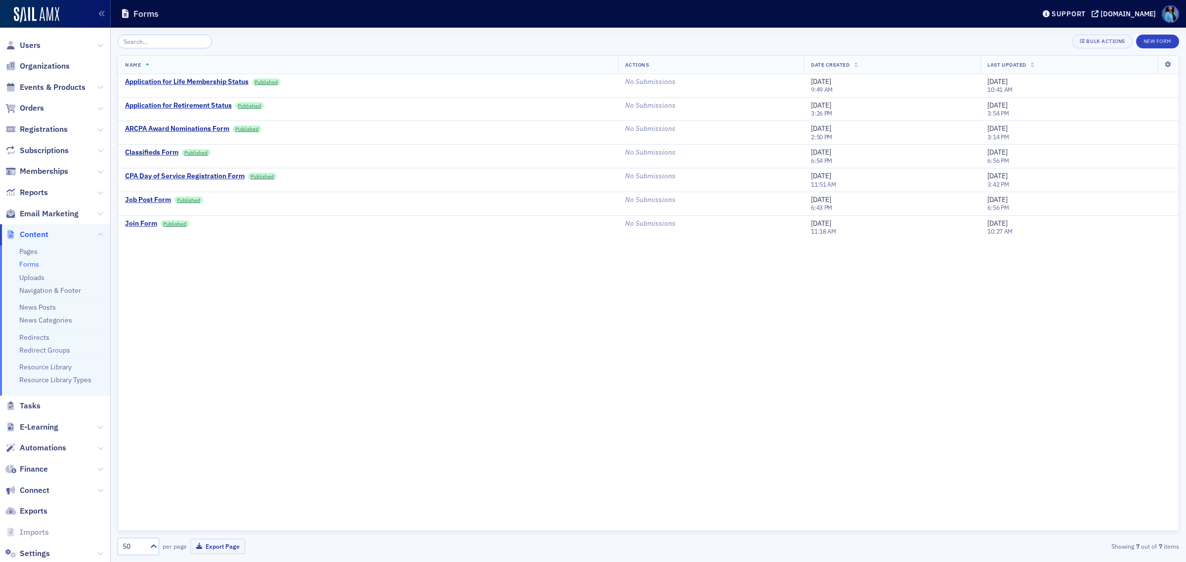
click at [184, 106] on div "Application for Retirement Status" at bounding box center [178, 105] width 107 height 9
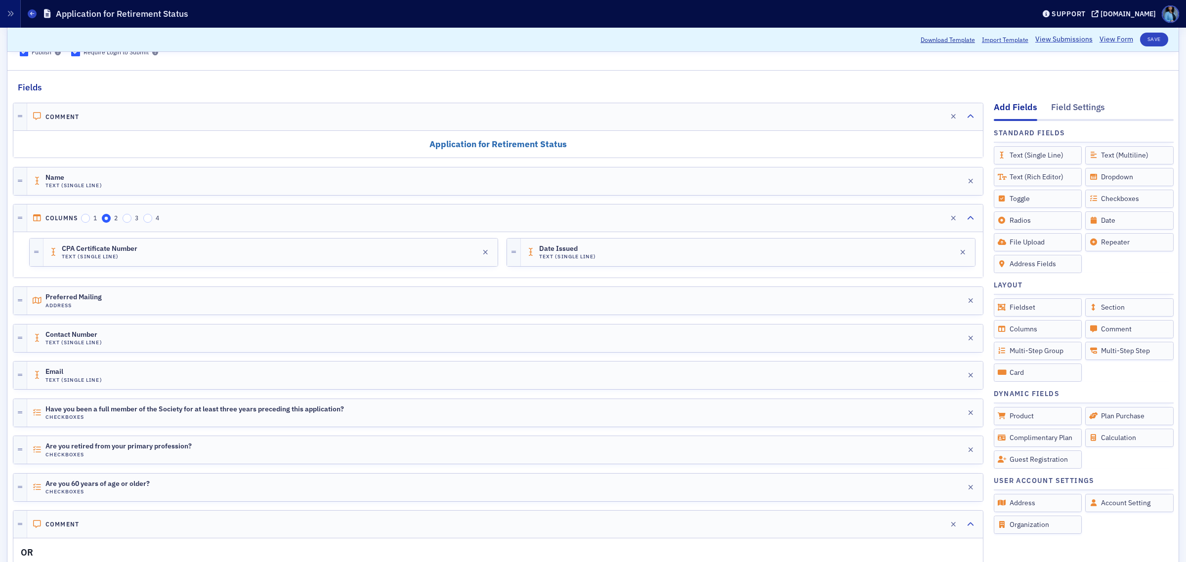
scroll to position [85, 0]
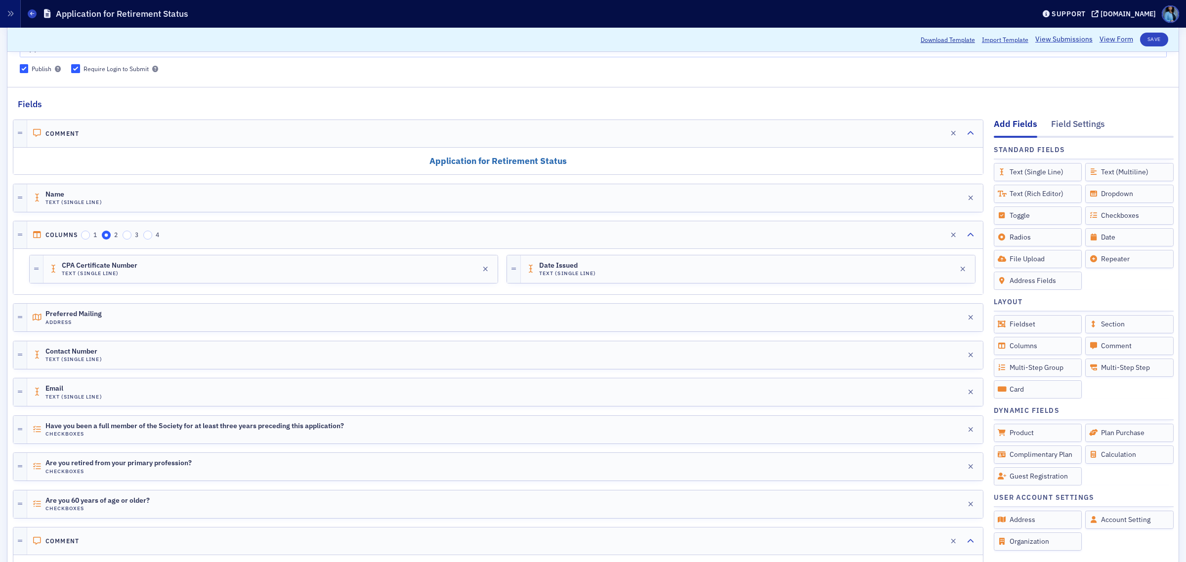
click at [948, 40] on link "View Form" at bounding box center [1116, 40] width 34 height 10
click at [939, 321] on icon "button" at bounding box center [942, 317] width 7 height 7
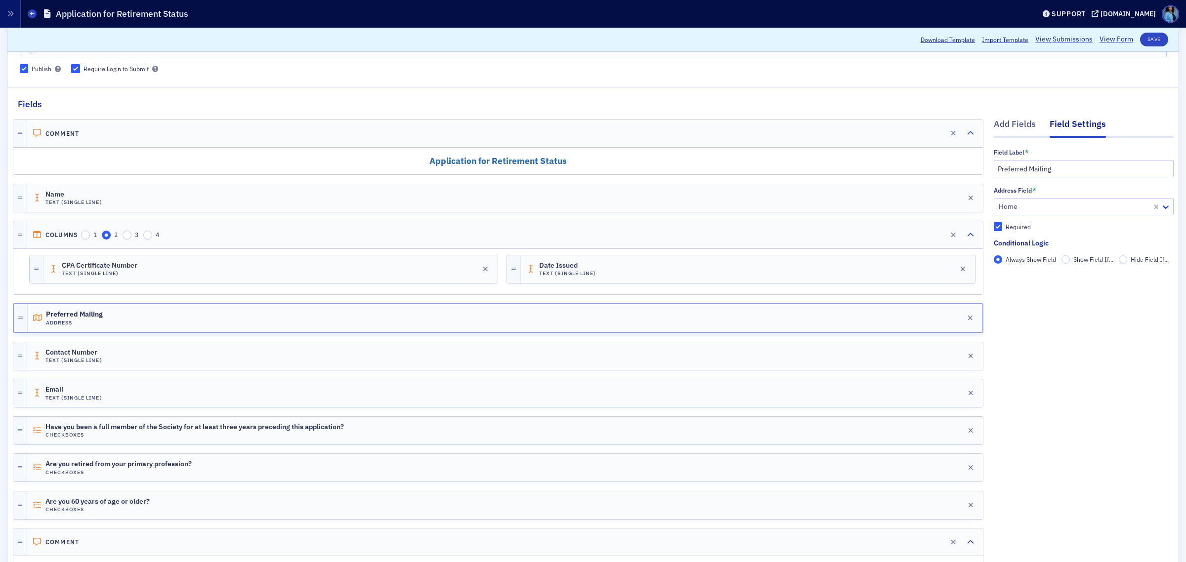
click at [26, 13] on header "Forms Application for Retirement Status Support arcpa.production.sailamx.com" at bounding box center [593, 14] width 1186 height 28
click at [32, 11] on icon at bounding box center [32, 13] width 4 height 4
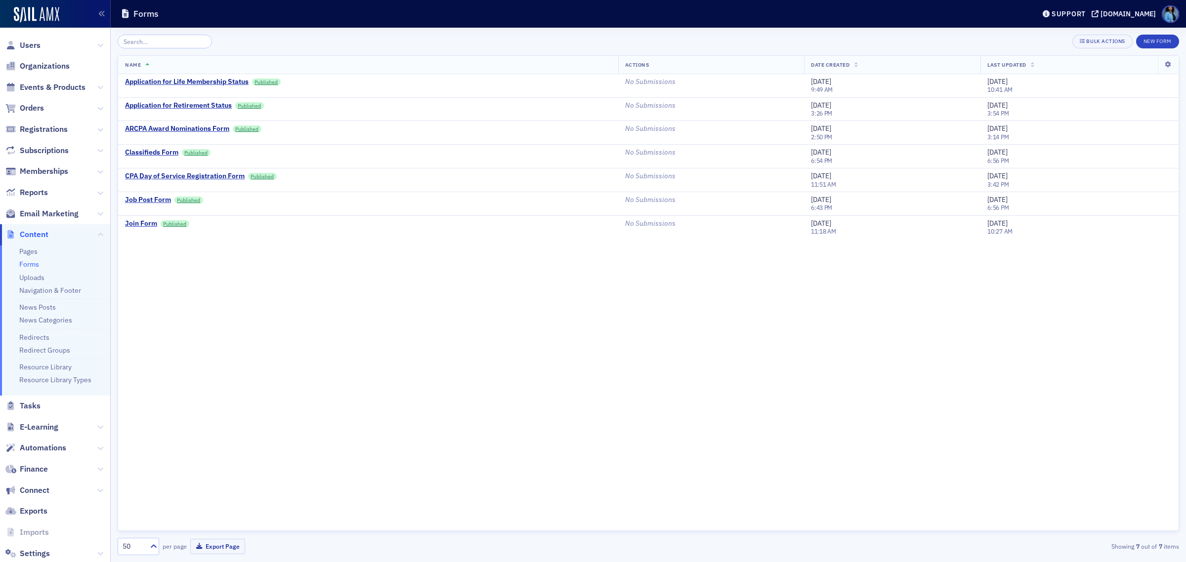
click at [468, 392] on div "Name Actions Date Created Last Updated Application for Life Membership Status P…" at bounding box center [648, 293] width 1061 height 476
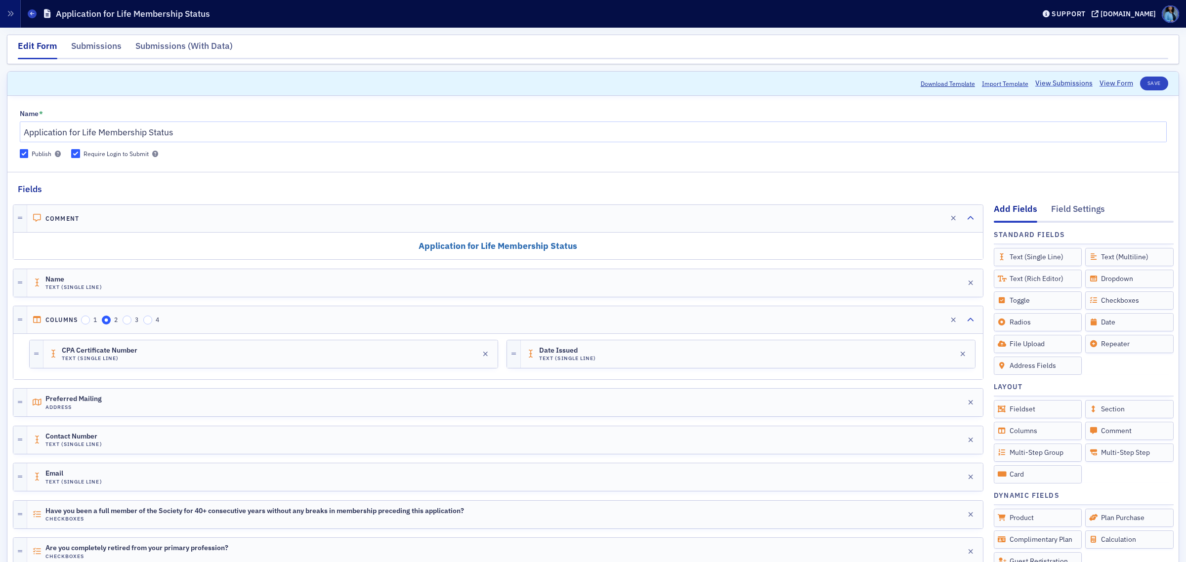
click at [627, 246] on h2 "Application for Life Membership Status" at bounding box center [498, 246] width 955 height 12
click at [922, 216] on icon "button" at bounding box center [925, 218] width 7 height 7
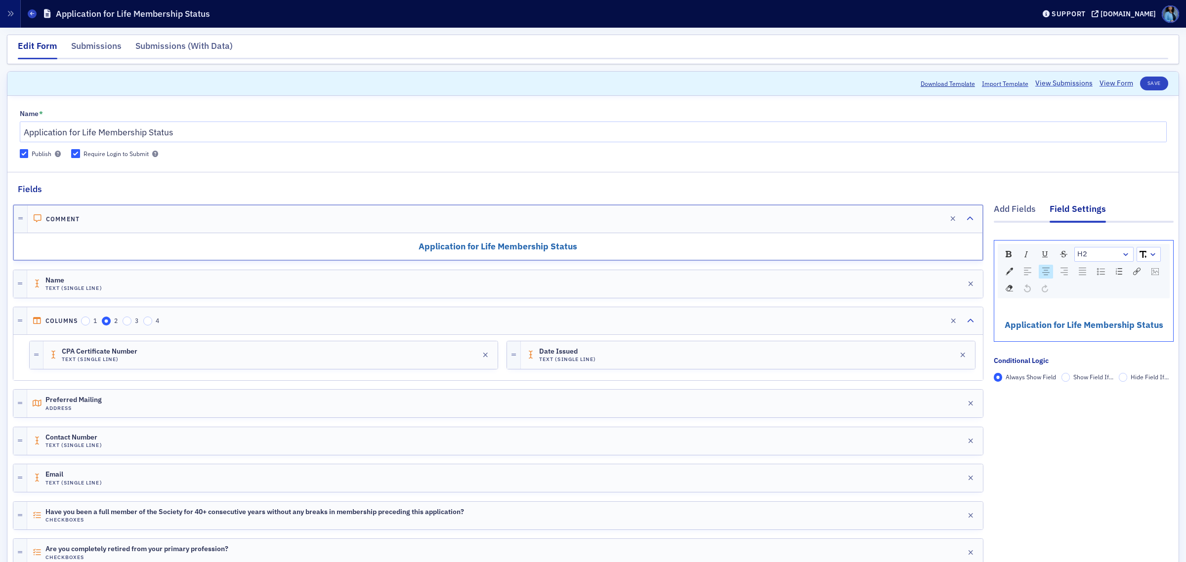
click at [1062, 327] on span "Application for Life Membership Status" at bounding box center [1083, 324] width 159 height 11
click at [1149, 254] on div "rdw-dropdown" at bounding box center [1153, 254] width 8 height 10
